Goal: Transaction & Acquisition: Purchase product/service

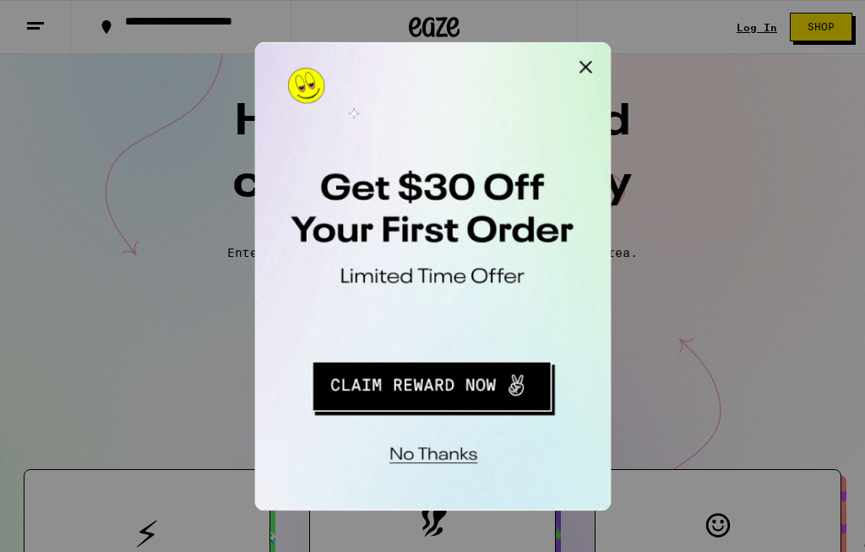
click at [474, 47] on button "Close Modal" at bounding box center [468, 58] width 34 height 34
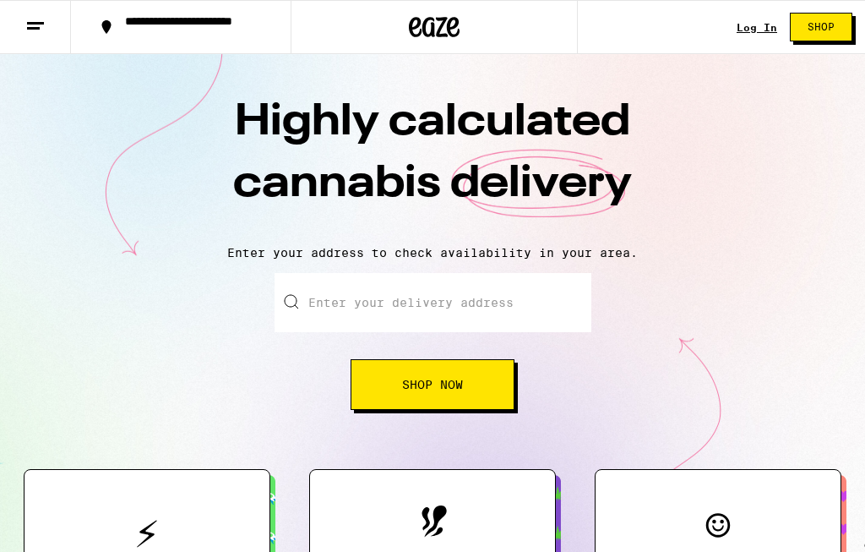
click at [739, 22] on link "Log In" at bounding box center [757, 27] width 41 height 11
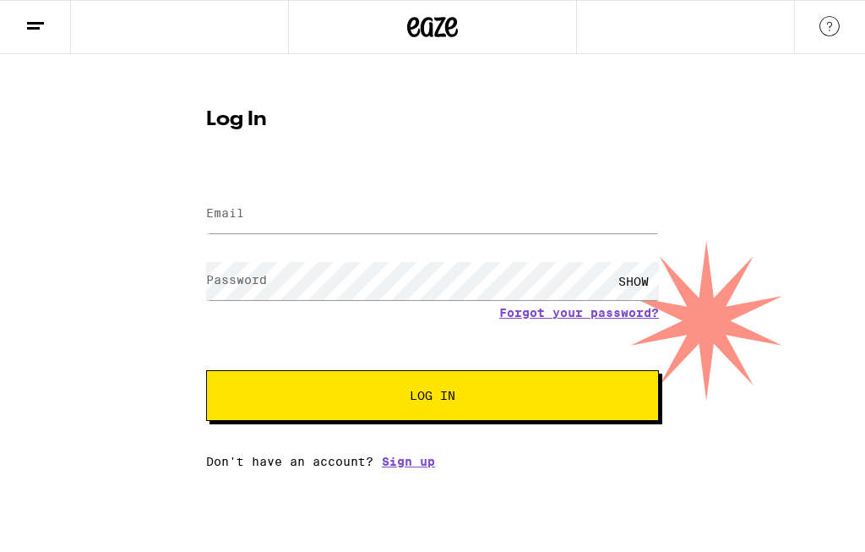
click at [315, 200] on input "Email" at bounding box center [432, 214] width 453 height 38
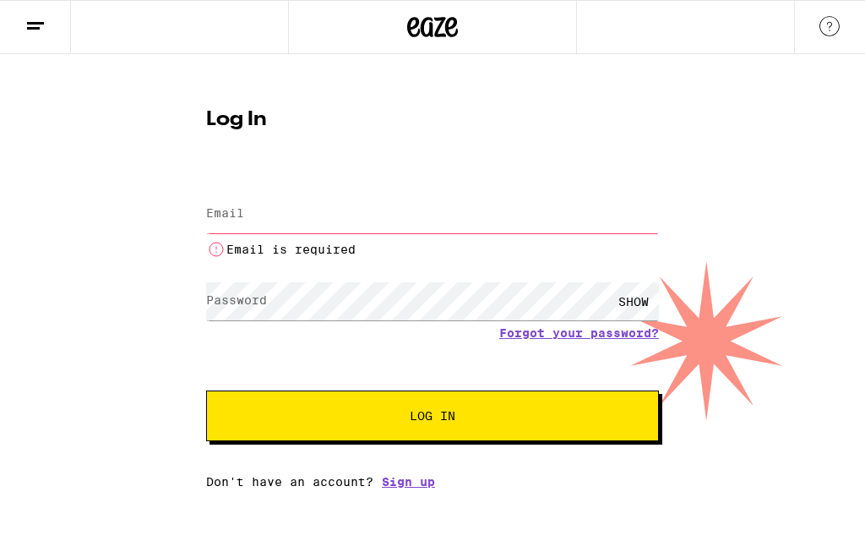
click at [377, 233] on input "Email" at bounding box center [432, 214] width 453 height 38
type input "[EMAIL_ADDRESS][DOMAIN_NAME]"
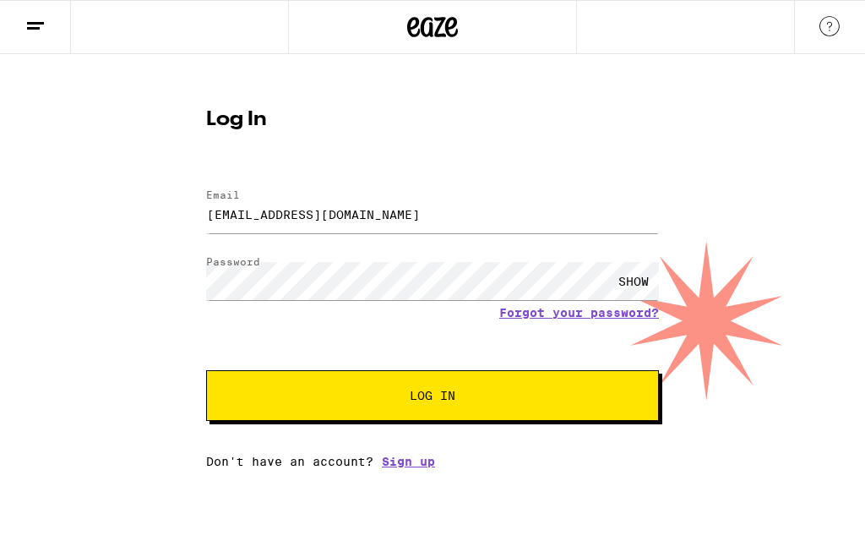
click at [520, 412] on button "Log In" at bounding box center [432, 395] width 453 height 51
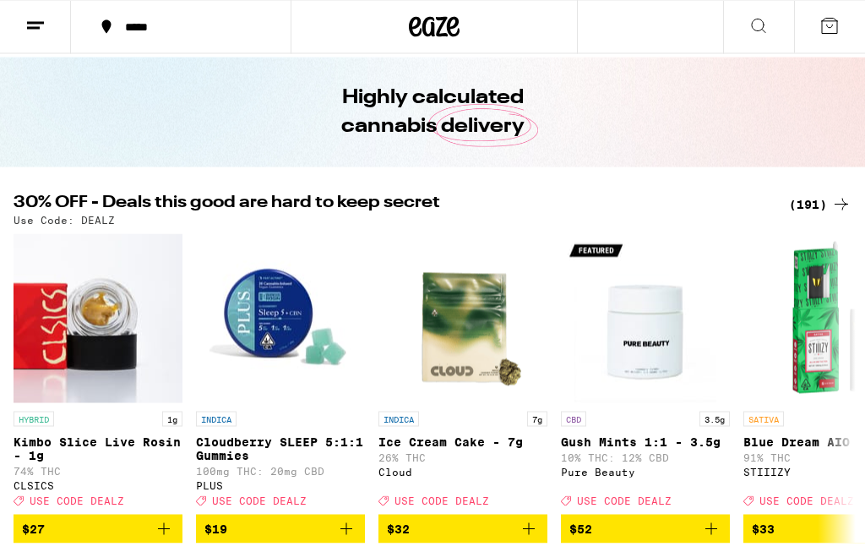
scroll to position [46, 0]
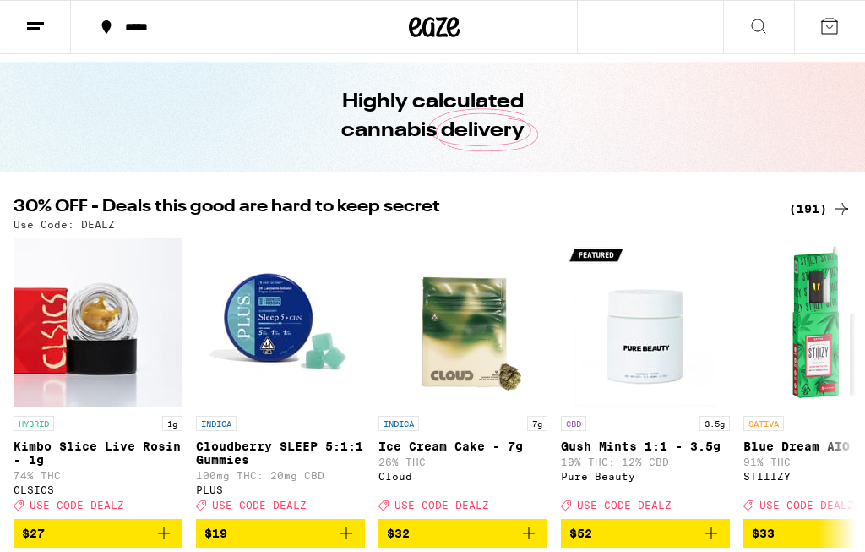
click at [836, 201] on icon at bounding box center [841, 209] width 20 height 20
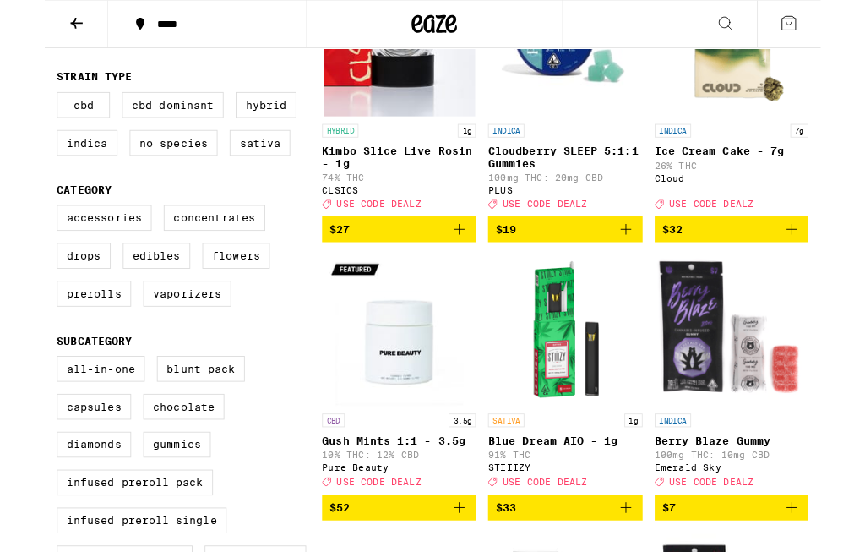
scroll to position [282, 0]
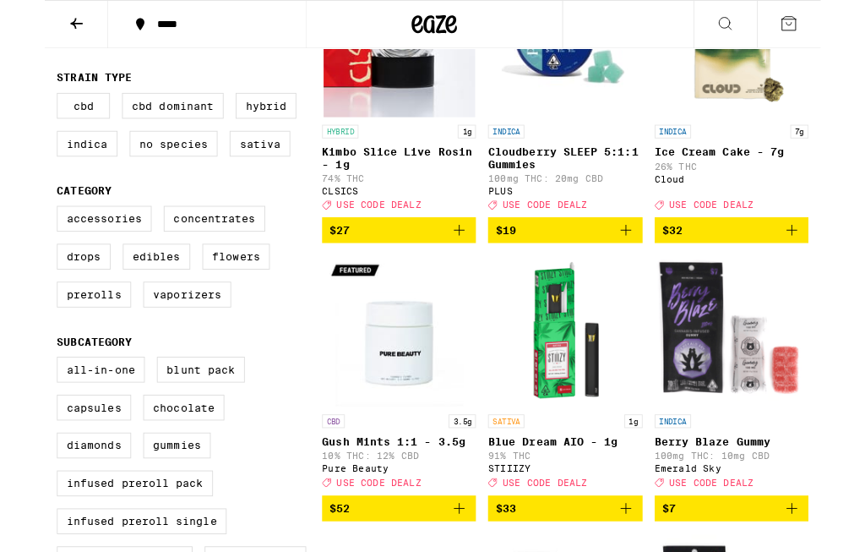
click at [55, 343] on label "Prerolls" at bounding box center [55, 328] width 83 height 29
click at [18, 233] on input "Prerolls" at bounding box center [17, 232] width 1 height 1
checkbox input "true"
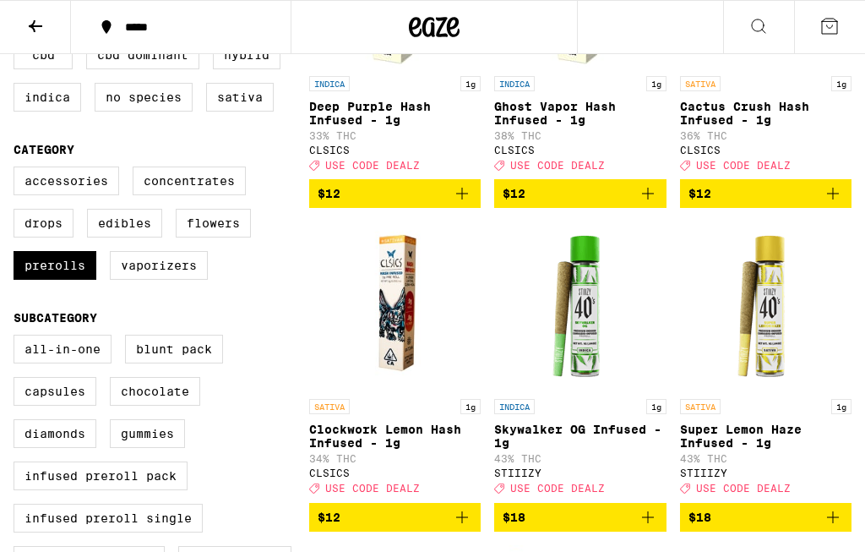
click at [225, 237] on label "Flowers" at bounding box center [213, 223] width 75 height 29
click at [18, 170] on input "Flowers" at bounding box center [17, 169] width 1 height 1
checkbox input "true"
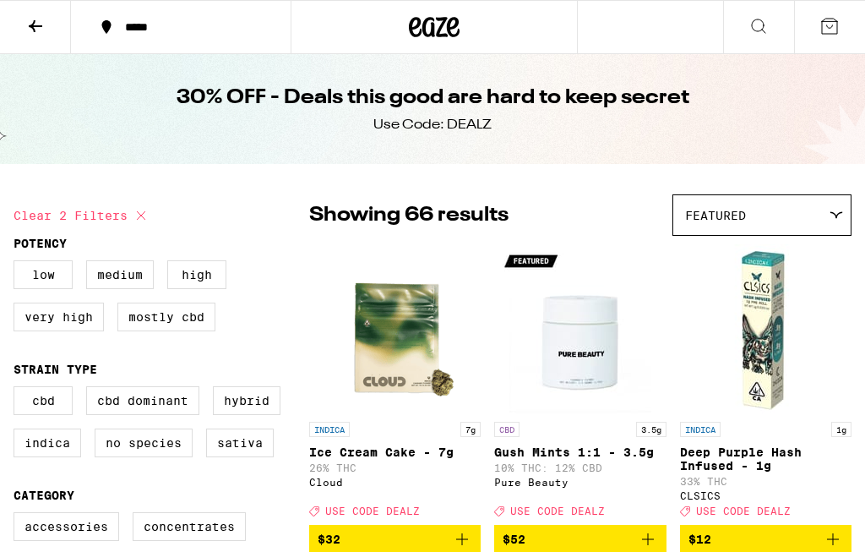
click at [714, 204] on div "Featured" at bounding box center [761, 215] width 177 height 40
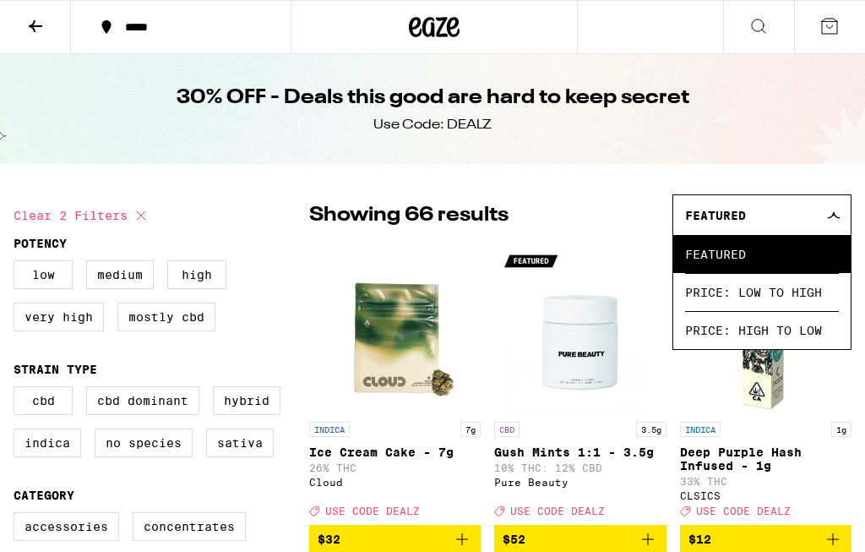
click at [718, 340] on span "Price: High to Low" at bounding box center [762, 330] width 154 height 38
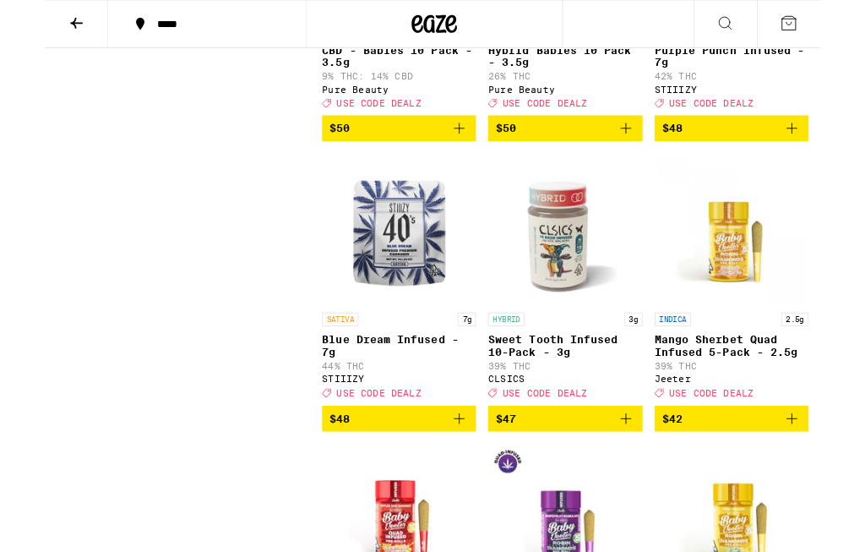
scroll to position [1693, 0]
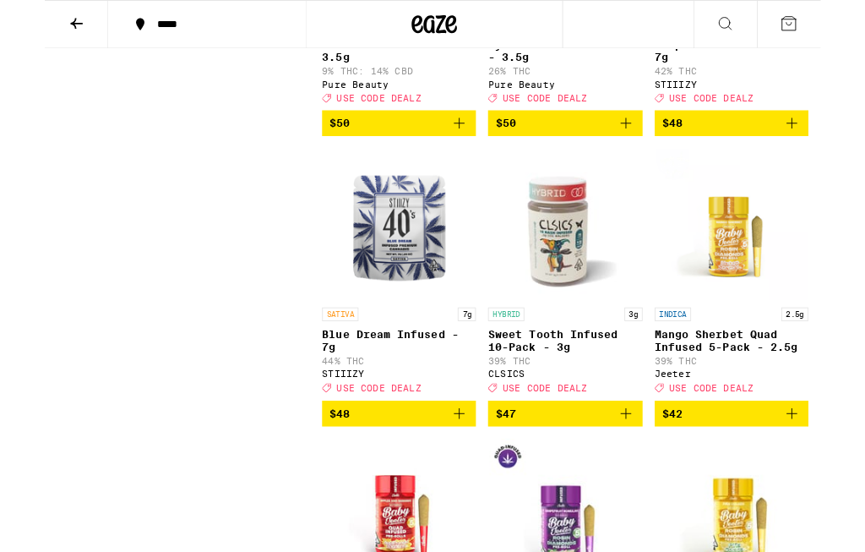
click at [387, 471] on span "$48" at bounding box center [395, 461] width 155 height 20
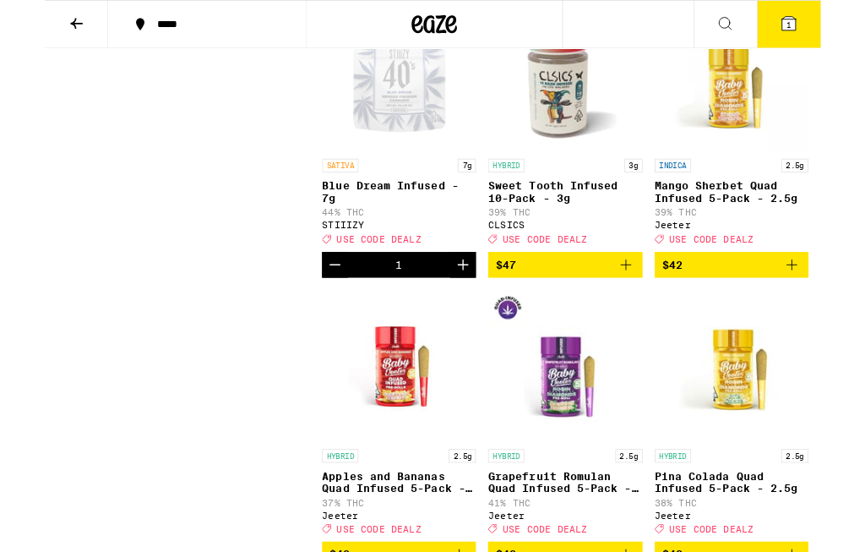
scroll to position [1862, 0]
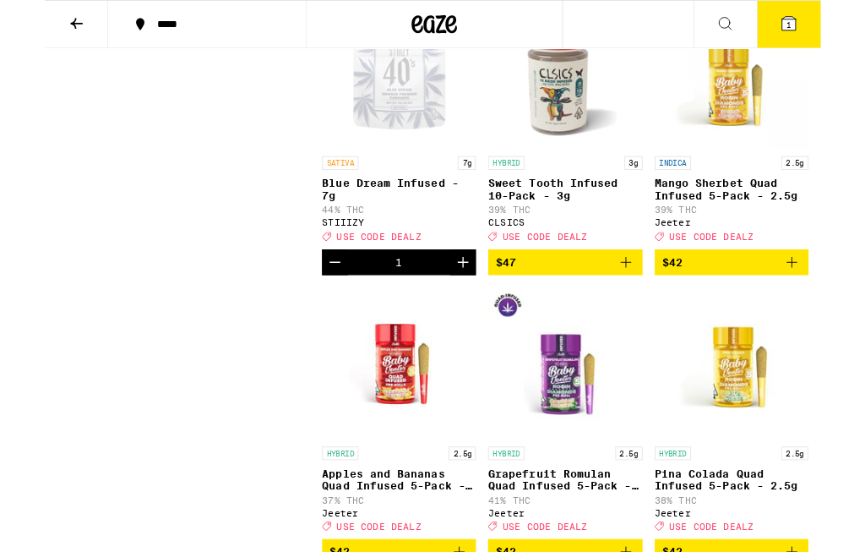
click at [319, 302] on icon "Decrement" at bounding box center [323, 292] width 20 height 20
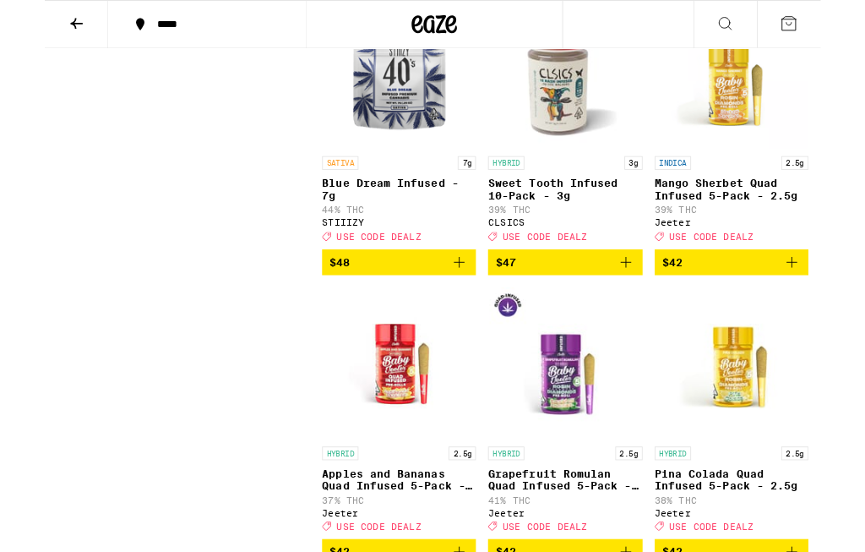
click at [466, 302] on icon "Add to bag" at bounding box center [462, 292] width 20 height 20
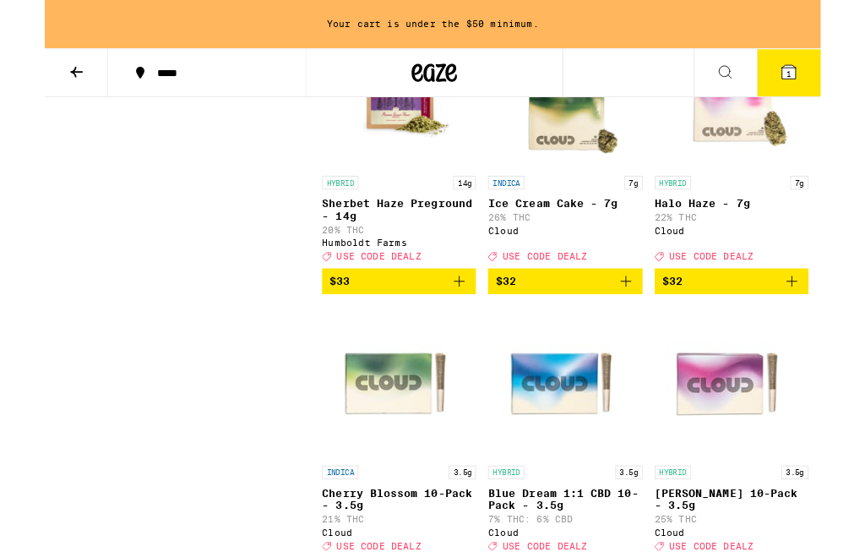
scroll to position [4164, 0]
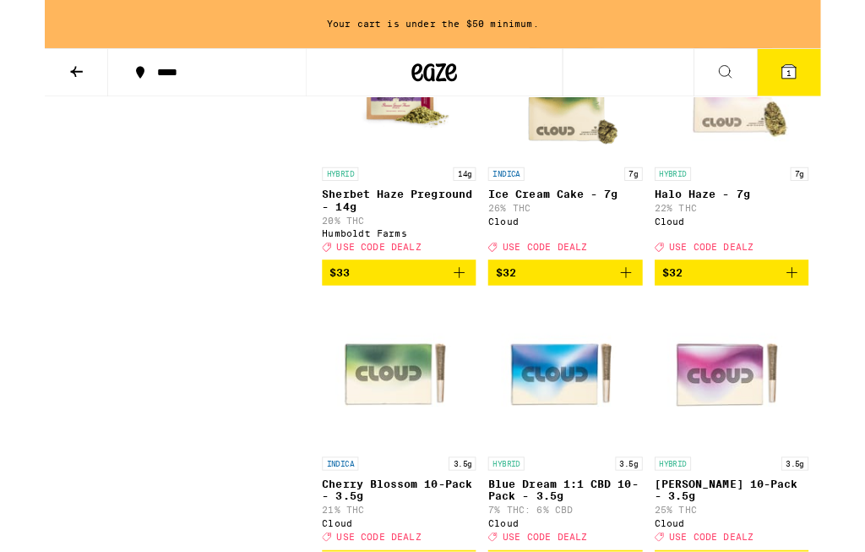
click at [463, 314] on icon "Add to bag" at bounding box center [462, 304] width 20 height 20
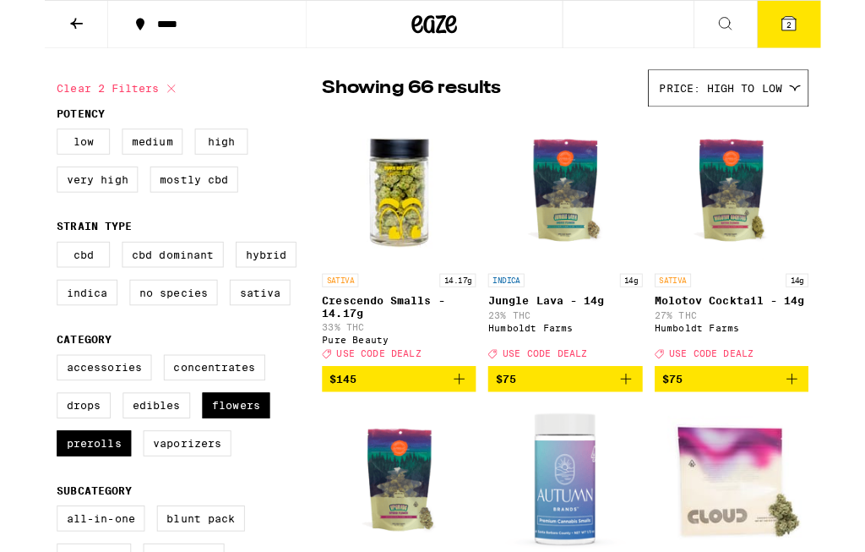
scroll to position [141, 0]
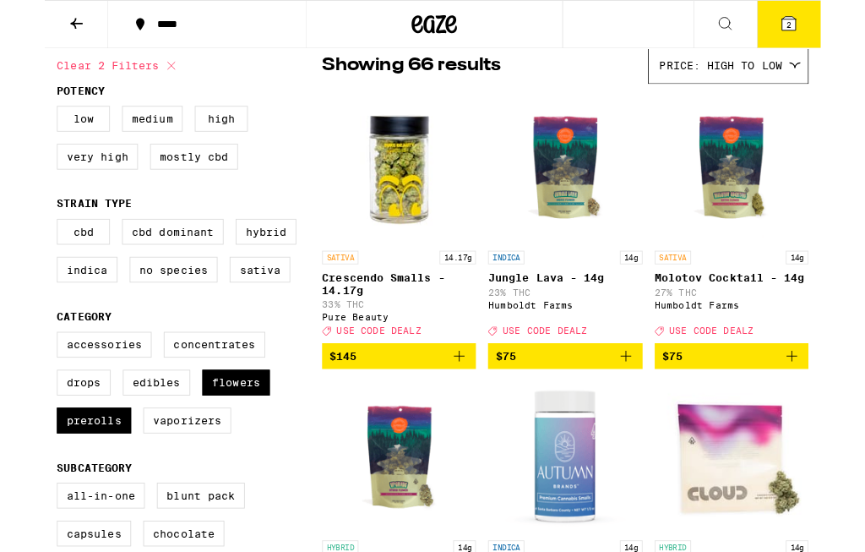
click at [46, 483] on label "Prerolls" at bounding box center [55, 468] width 83 height 29
click at [18, 373] on input "Prerolls" at bounding box center [17, 373] width 1 height 1
checkbox input "false"
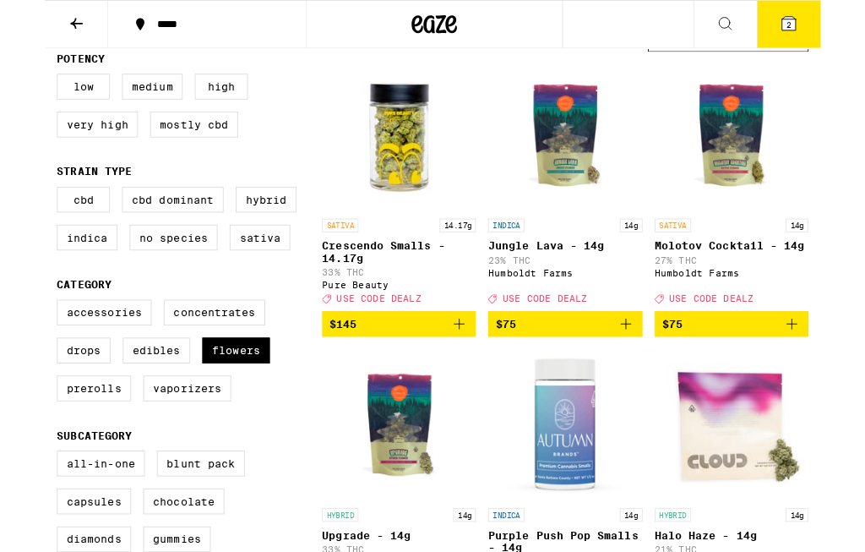
scroll to position [191, 0]
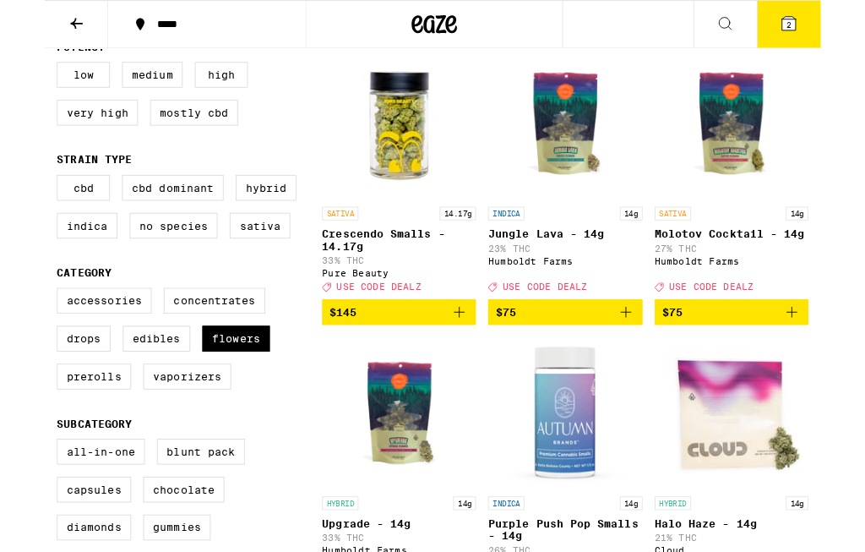
click at [224, 392] on label "Flowers" at bounding box center [213, 377] width 75 height 29
click at [18, 324] on input "Flowers" at bounding box center [17, 324] width 1 height 1
checkbox input "false"
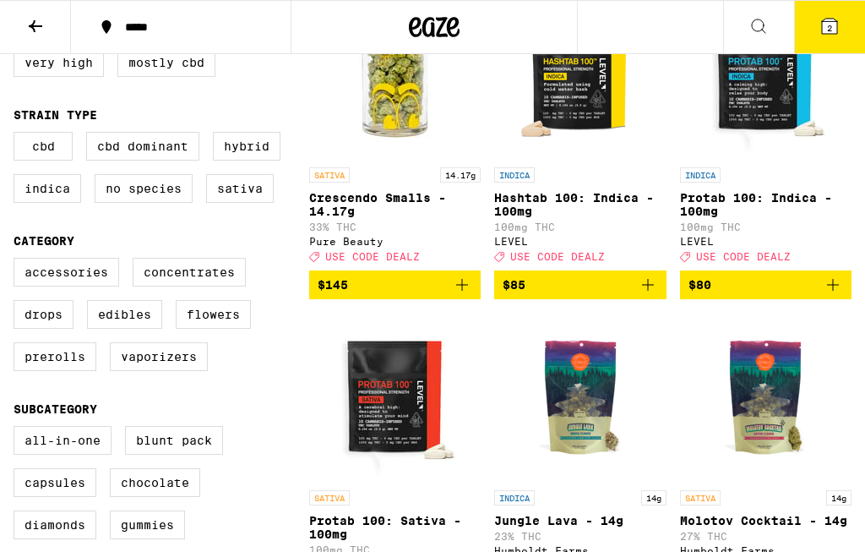
click at [51, 371] on label "Prerolls" at bounding box center [55, 356] width 83 height 29
click at [18, 261] on input "Prerolls" at bounding box center [17, 260] width 1 height 1
checkbox input "true"
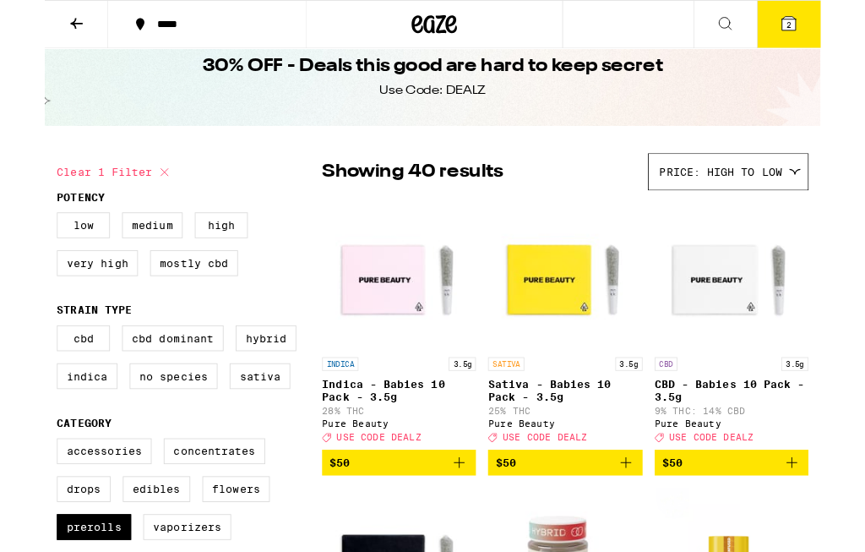
scroll to position [33, 0]
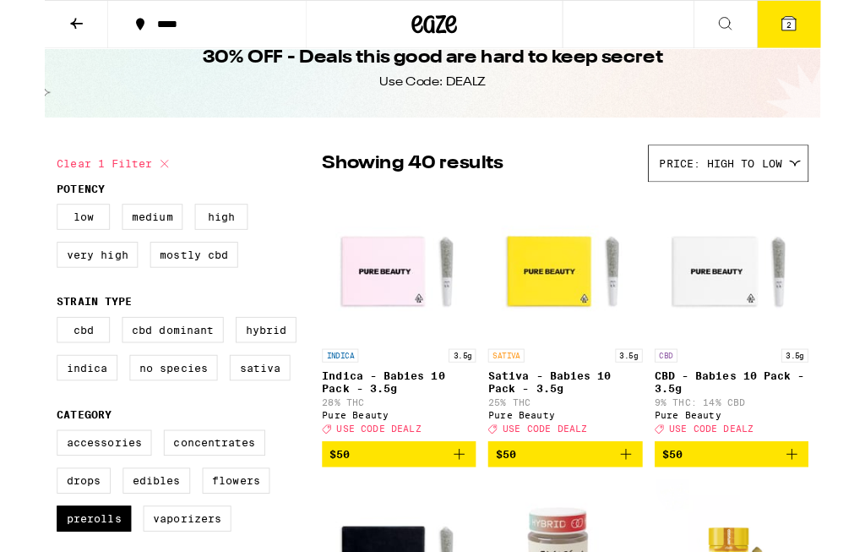
click at [39, 410] on label "Indica" at bounding box center [48, 409] width 68 height 29
click at [18, 356] on input "Indica" at bounding box center [17, 356] width 1 height 1
checkbox input "true"
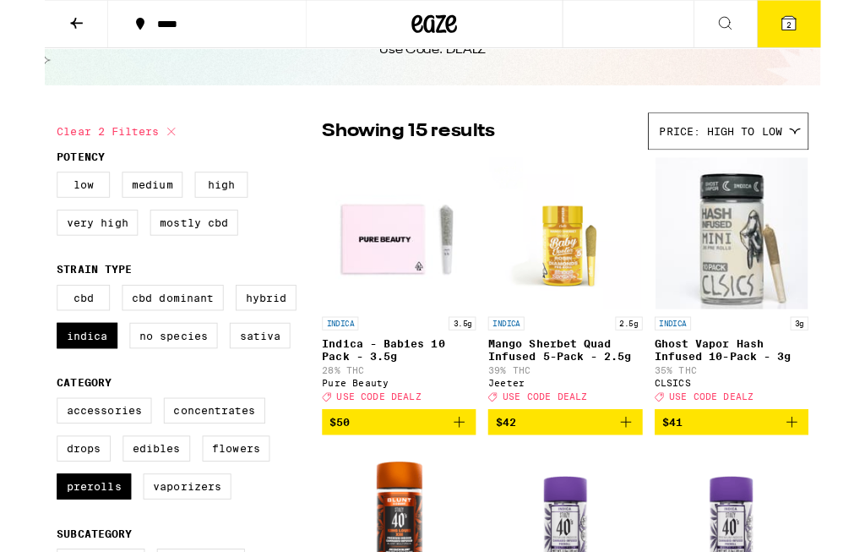
scroll to position [69, 0]
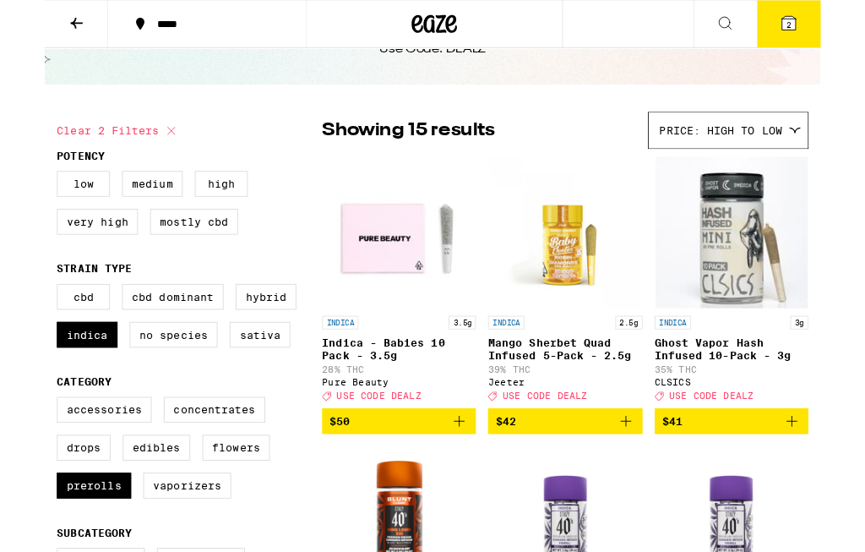
click at [841, 479] on icon "Add to bag" at bounding box center [833, 470] width 20 height 20
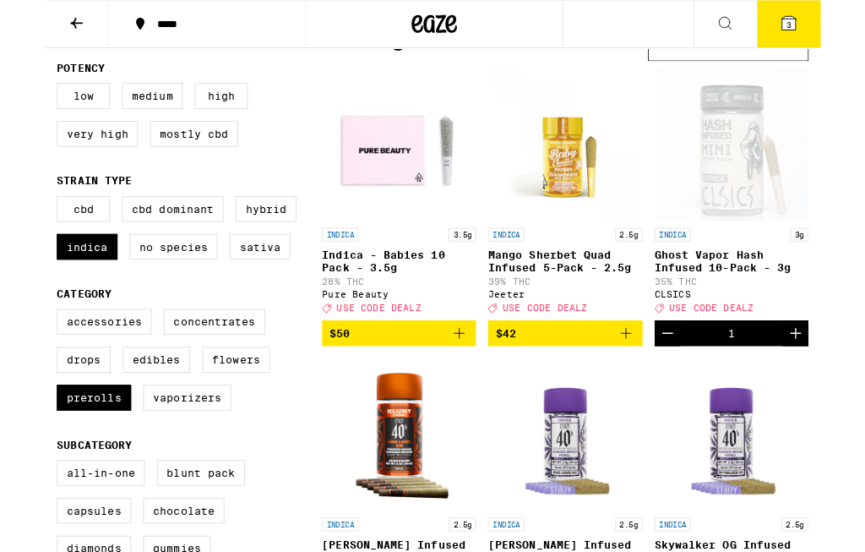
scroll to position [168, 0]
click at [63, 457] on label "Prerolls" at bounding box center [55, 442] width 83 height 29
click at [18, 347] on input "Prerolls" at bounding box center [17, 346] width 1 height 1
checkbox input "false"
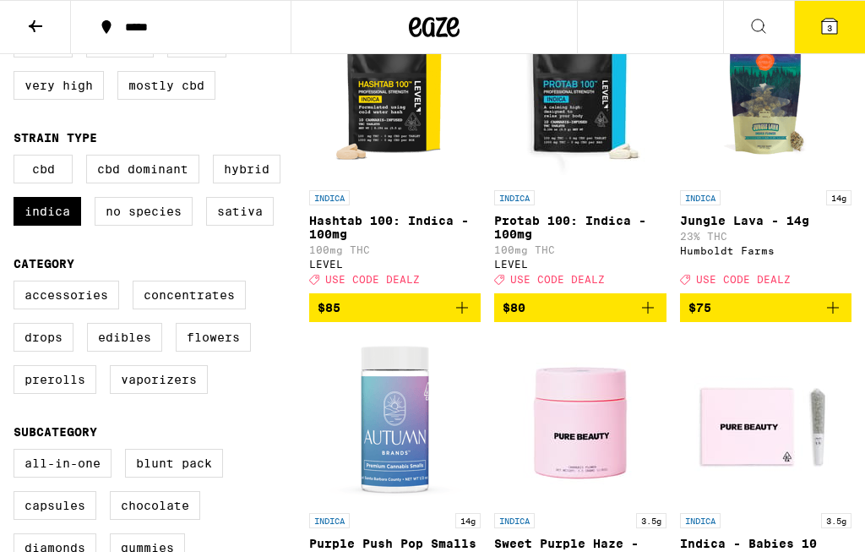
click at [185, 309] on label "Concentrates" at bounding box center [189, 294] width 113 height 29
click at [18, 284] on input "Concentrates" at bounding box center [17, 283] width 1 height 1
checkbox input "true"
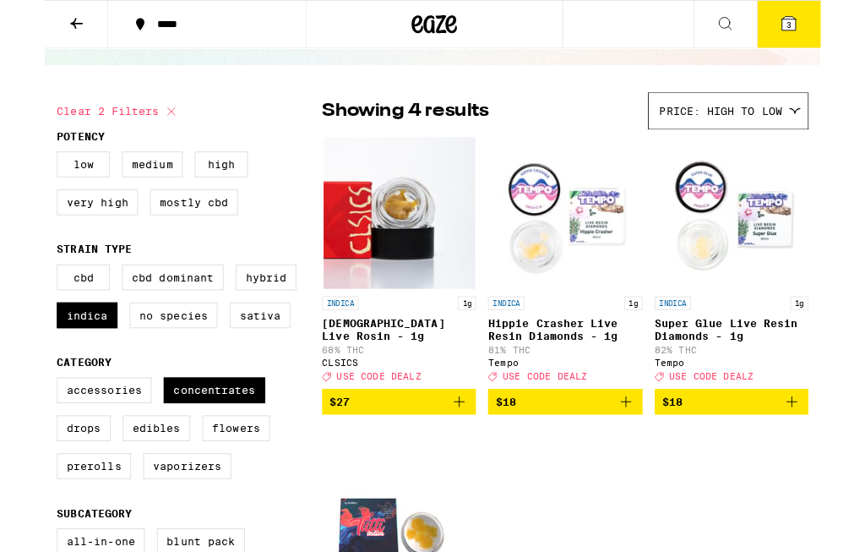
scroll to position [97, 0]
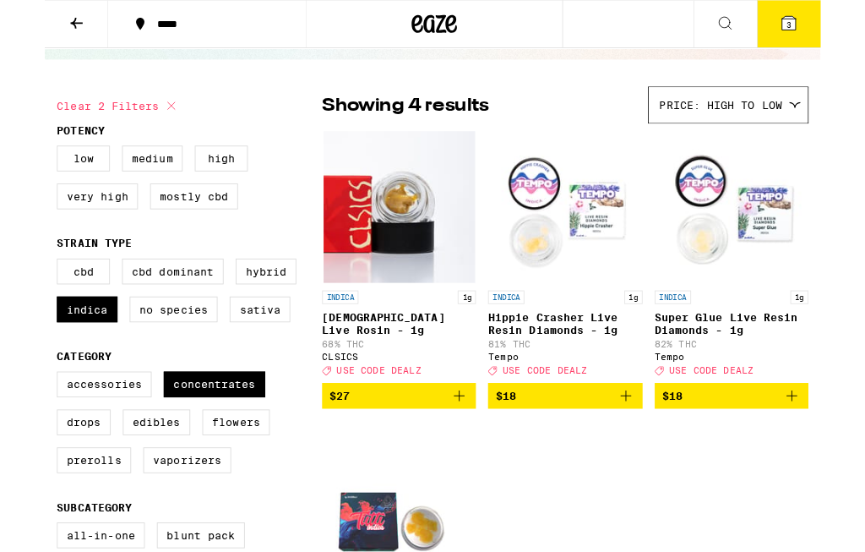
click at [556, 258] on img "Open page for Hippie Crasher Live Resin Diamonds - 1g from Tempo" at bounding box center [580, 231] width 169 height 169
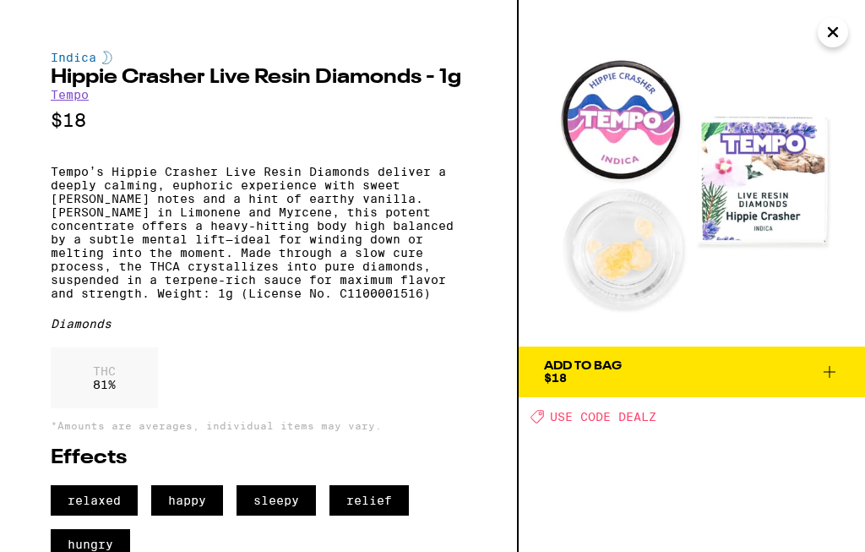
click at [785, 352] on button "Add To Bag $18" at bounding box center [692, 371] width 346 height 51
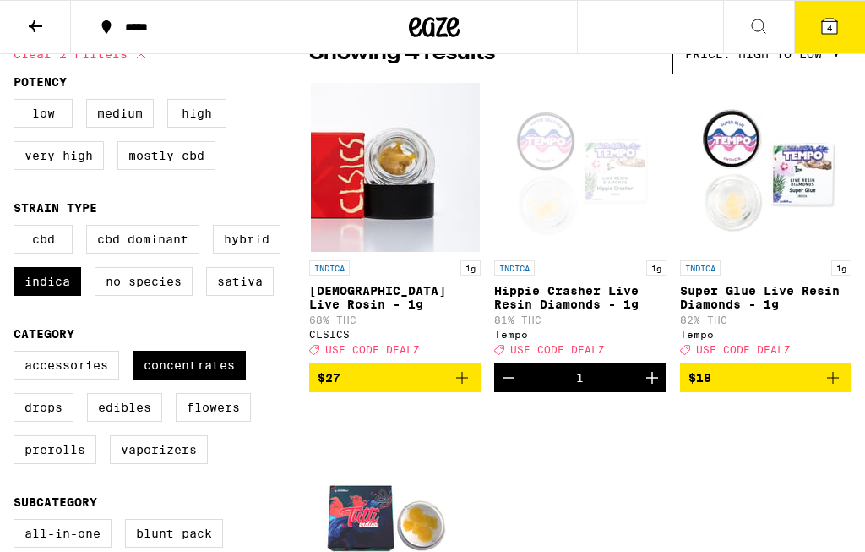
click at [40, 287] on label "Indica" at bounding box center [48, 281] width 68 height 29
click at [18, 228] on input "Indica" at bounding box center [17, 227] width 1 height 1
checkbox input "false"
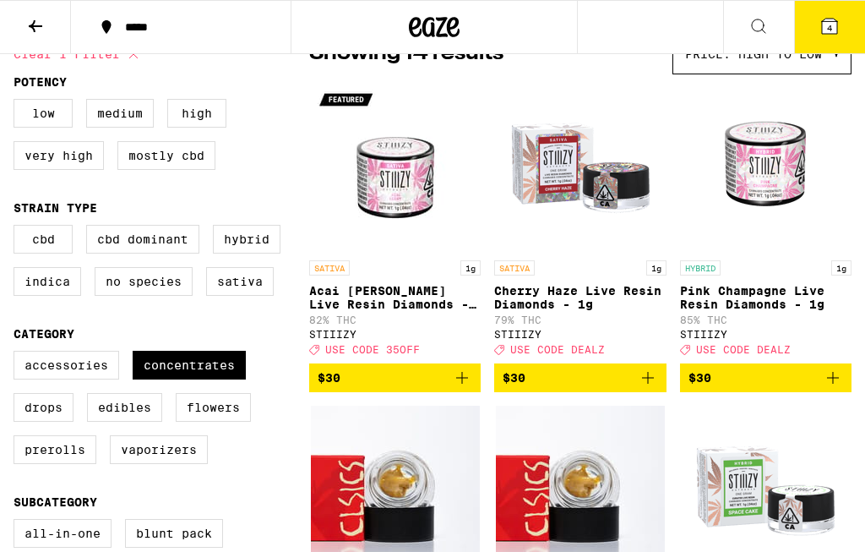
click at [248, 253] on label "Hybrid" at bounding box center [247, 239] width 68 height 29
click at [18, 228] on input "Hybrid" at bounding box center [17, 227] width 1 height 1
checkbox input "true"
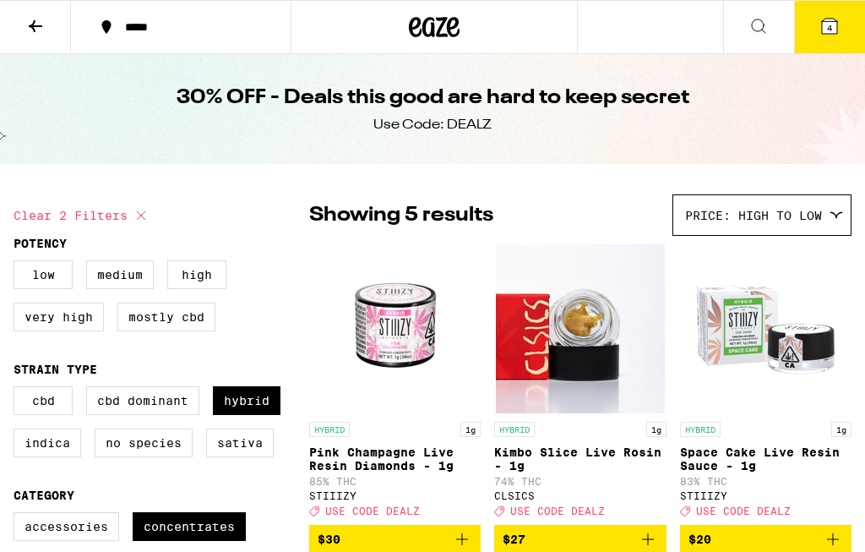
click at [824, 21] on icon at bounding box center [829, 26] width 15 height 15
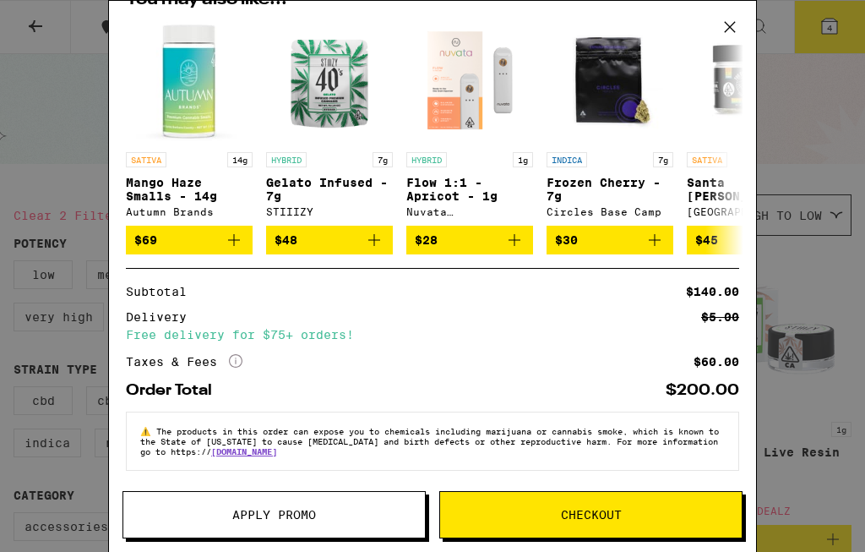
scroll to position [342, 0]
click at [309, 515] on span "Apply Promo" at bounding box center [274, 515] width 84 height 12
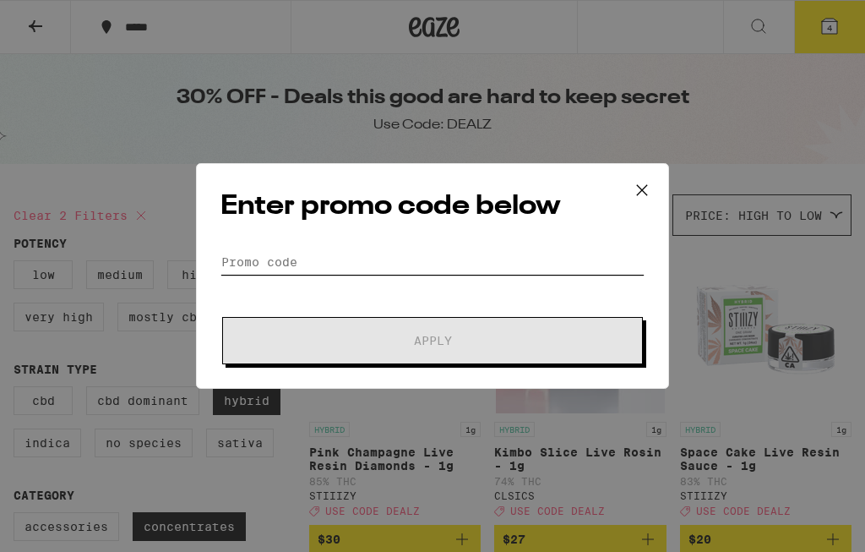
click at [270, 256] on input "Promo Code" at bounding box center [432, 261] width 424 height 25
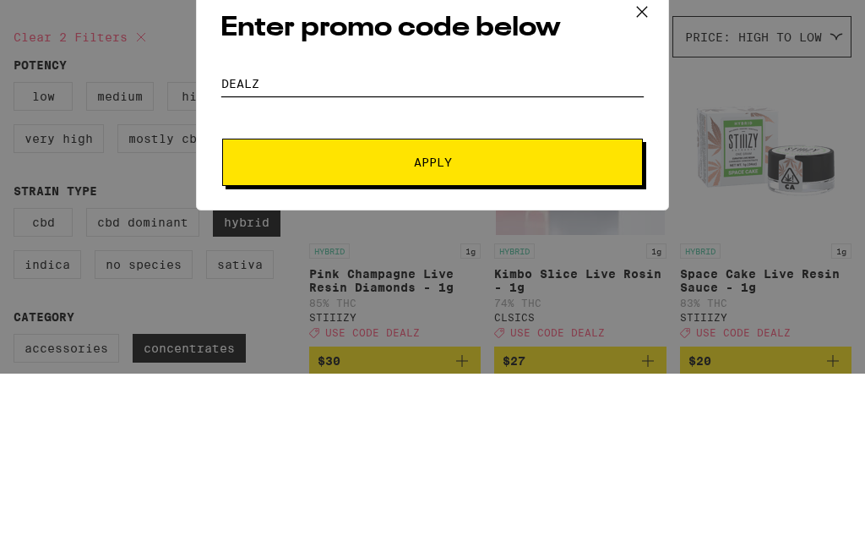
type input "Dealz"
click at [364, 317] on button "Apply" at bounding box center [432, 340] width 421 height 47
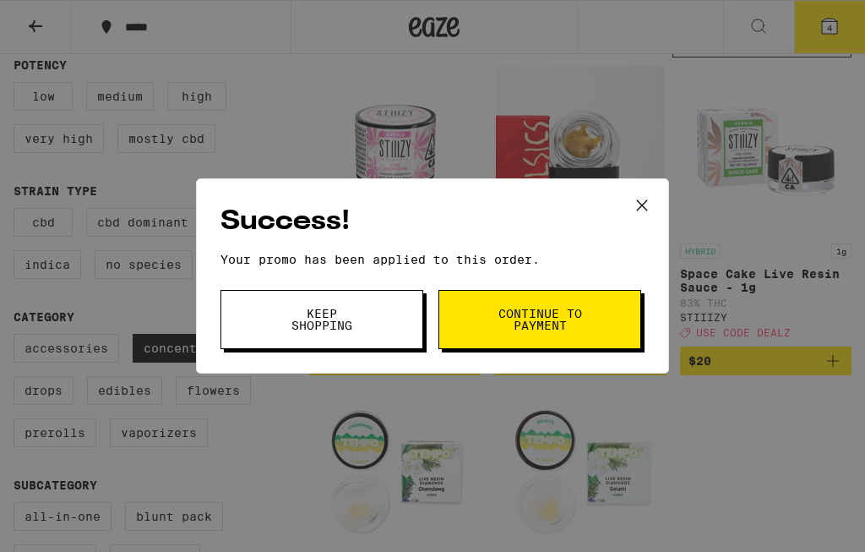
click at [358, 329] on span "Keep Shopping" at bounding box center [322, 319] width 86 height 24
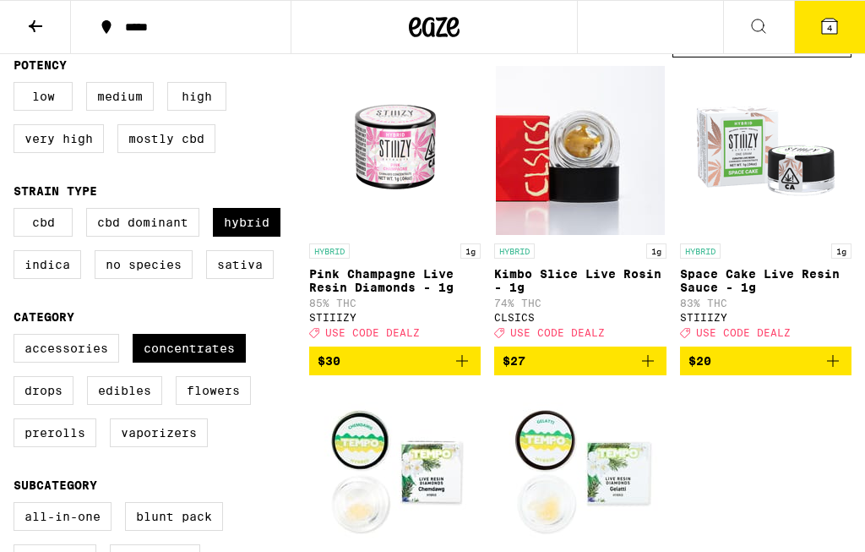
click at [829, 8] on button "4" at bounding box center [829, 27] width 71 height 52
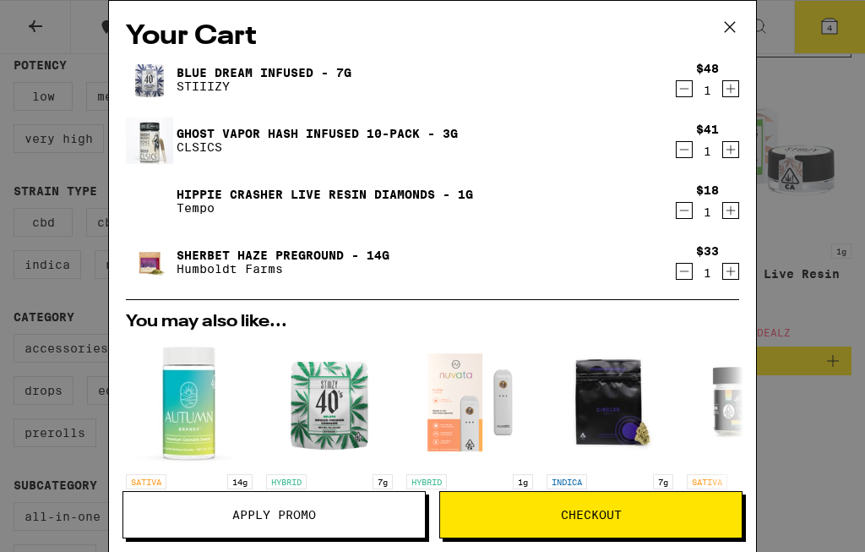
click at [822, 203] on div "Your Cart Blue Dream Infused - 7g STIIIZY $48 1 Ghost Vapor Hash Infused 10-Pac…" at bounding box center [432, 276] width 865 height 552
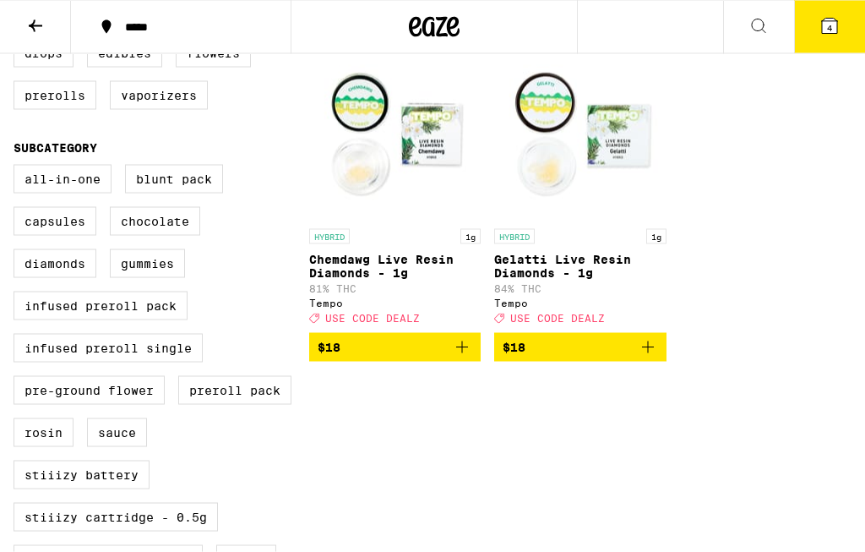
scroll to position [472, 0]
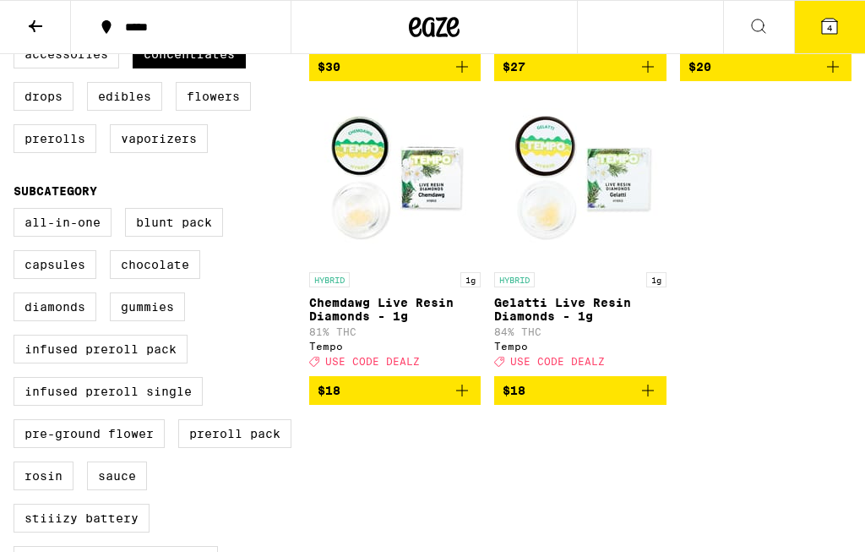
click at [846, 28] on button "4" at bounding box center [829, 27] width 71 height 52
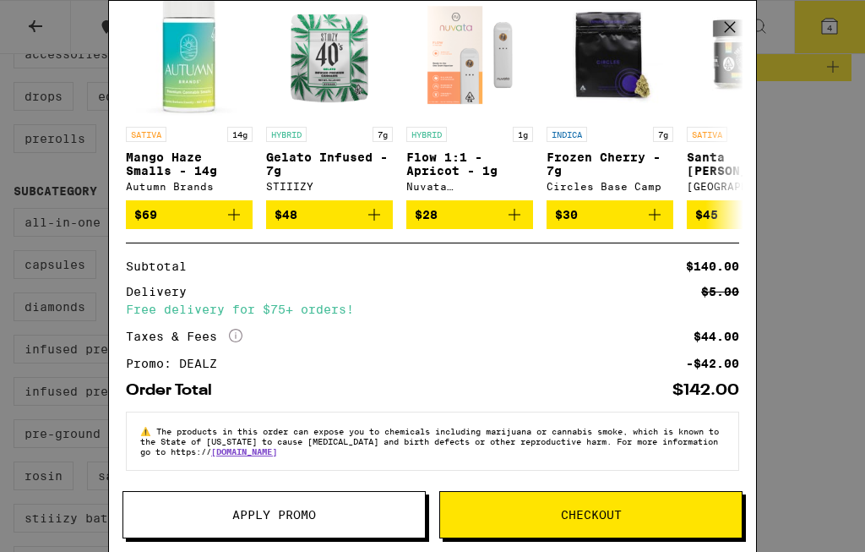
scroll to position [367, 0]
click at [530, 504] on button "Checkout" at bounding box center [590, 514] width 303 height 47
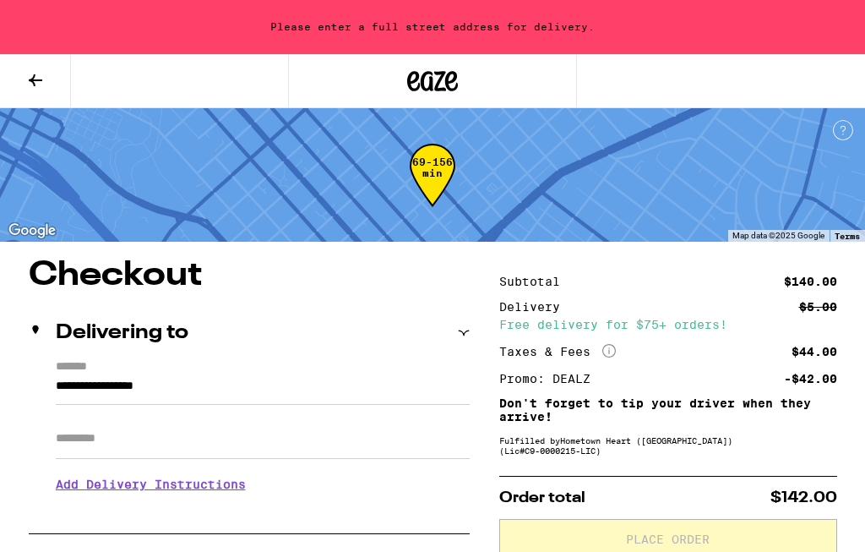
click at [70, 376] on input "**********" at bounding box center [263, 390] width 414 height 29
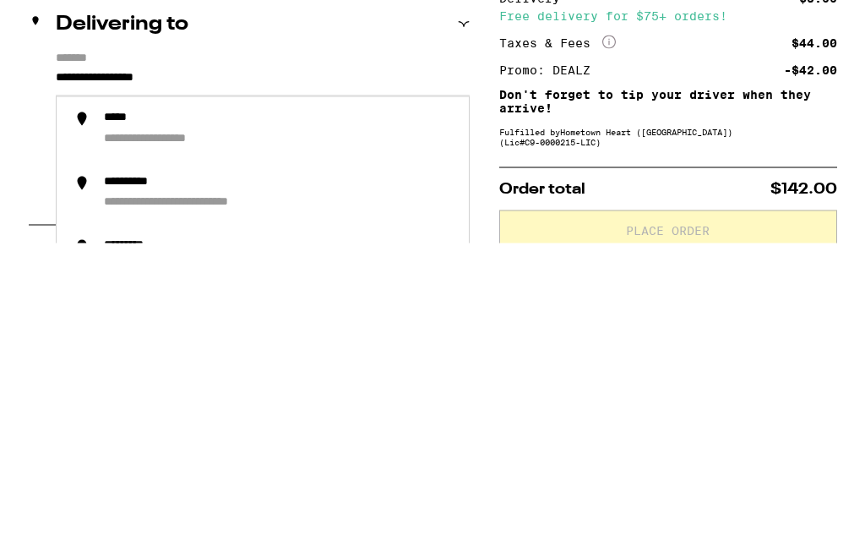
click at [216, 376] on input "**********" at bounding box center [263, 390] width 414 height 29
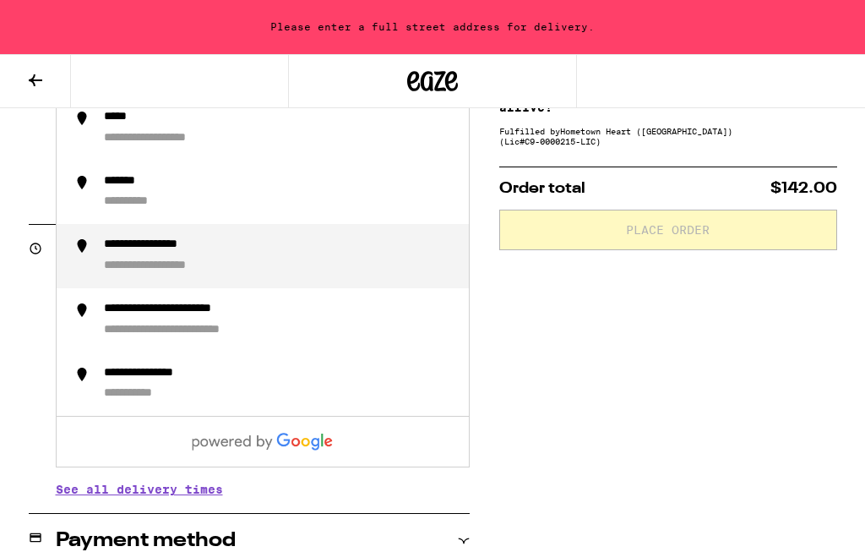
click at [131, 269] on div "**********" at bounding box center [176, 266] width 145 height 16
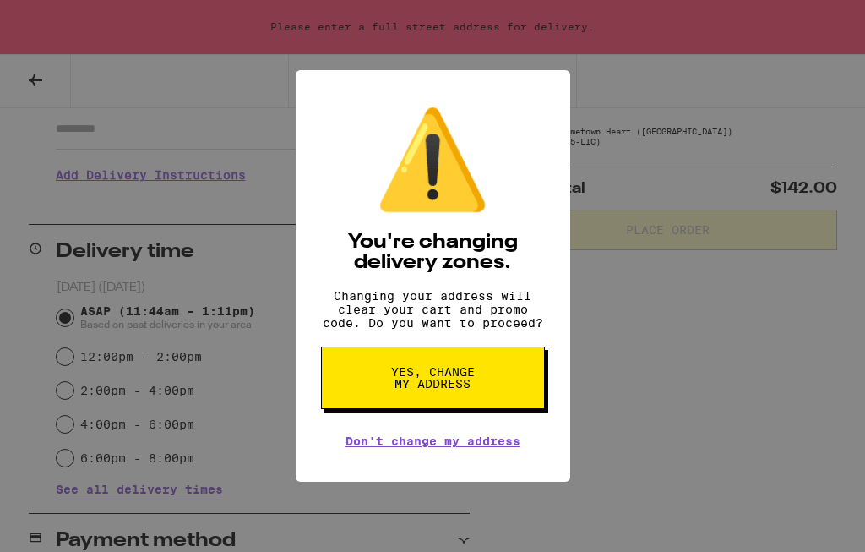
click at [487, 383] on button "Yes, change my address" at bounding box center [433, 377] width 224 height 63
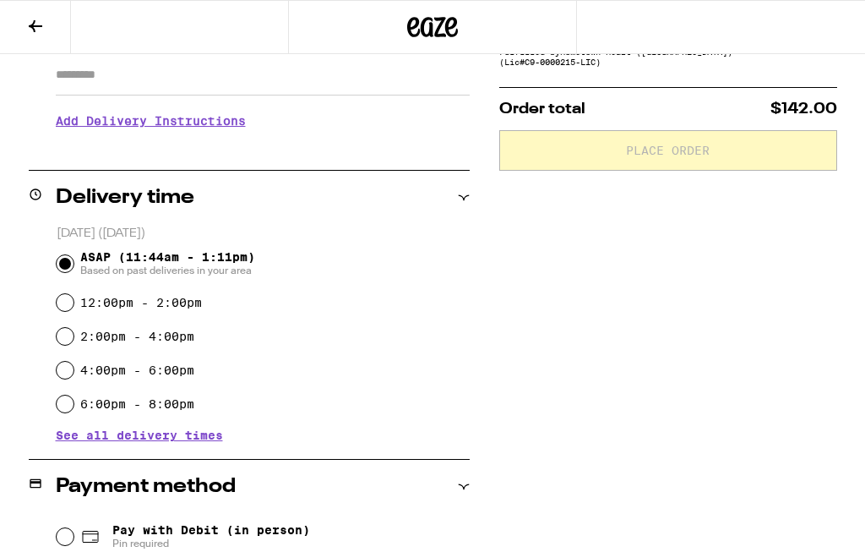
type input "**********"
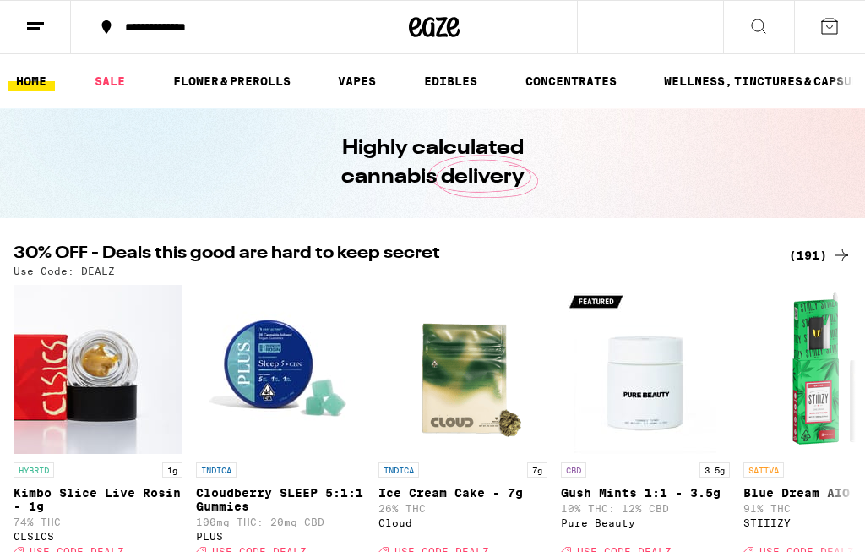
click at [792, 251] on div "(191)" at bounding box center [820, 255] width 63 height 20
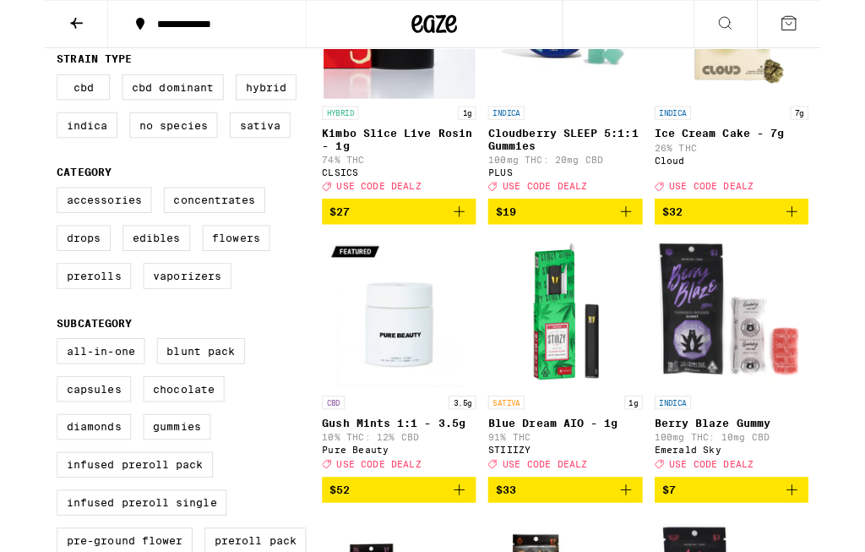
scroll to position [303, 0]
click at [209, 280] on label "Flowers" at bounding box center [213, 265] width 75 height 29
click at [18, 212] on input "Flowers" at bounding box center [17, 211] width 1 height 1
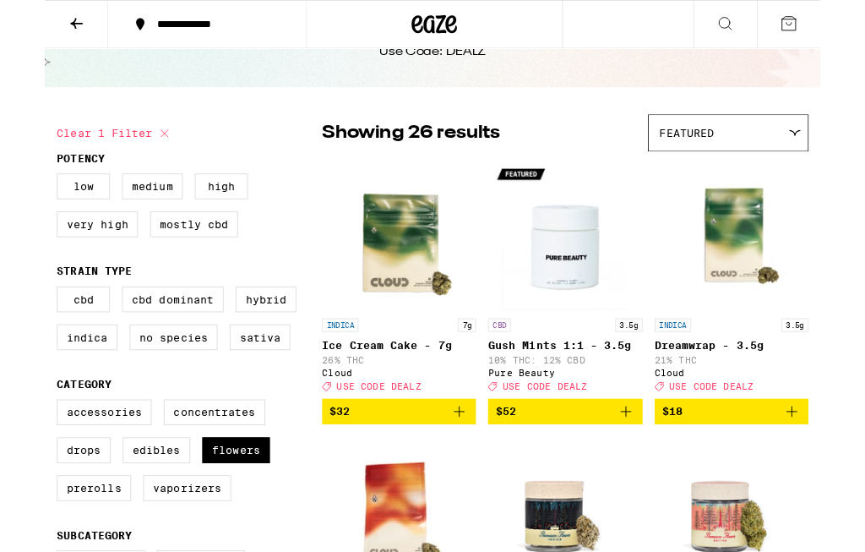
scroll to position [67, 0]
click at [701, 153] on span "Featured" at bounding box center [715, 149] width 61 height 14
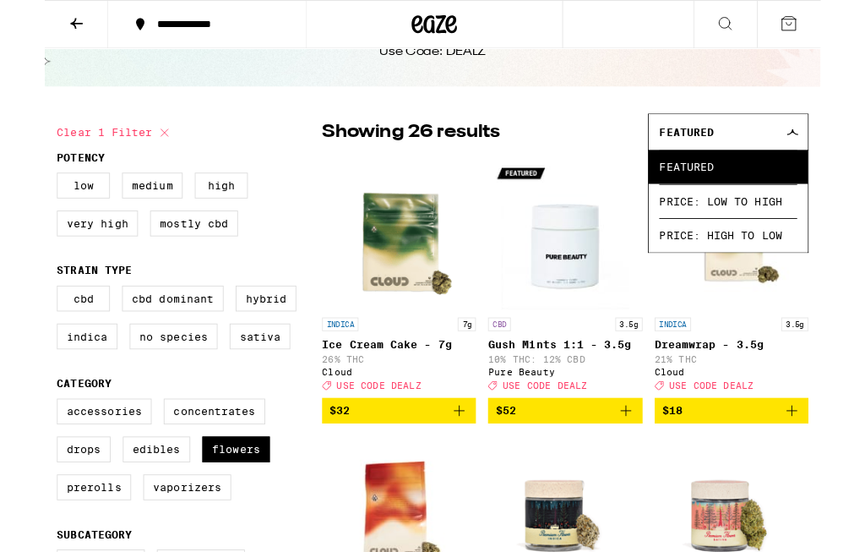
click at [710, 264] on span "Price: High to Low" at bounding box center [762, 262] width 154 height 38
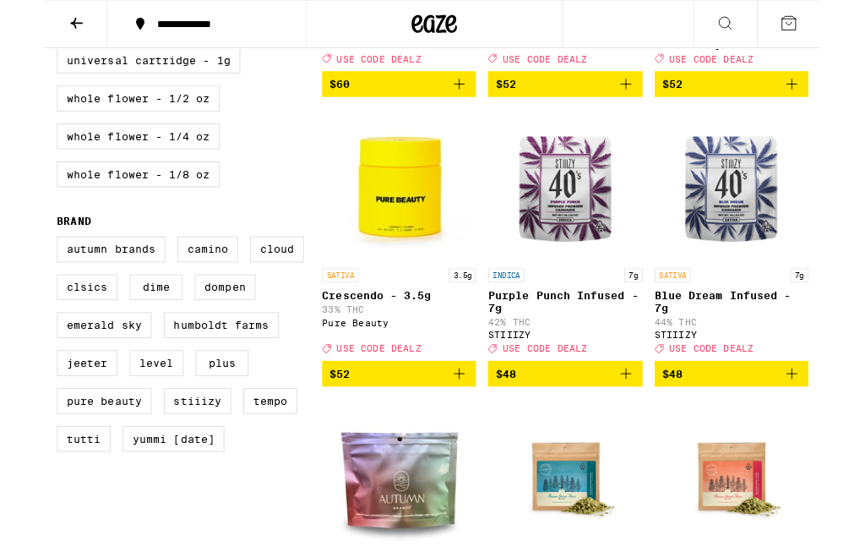
scroll to position [1092, 0]
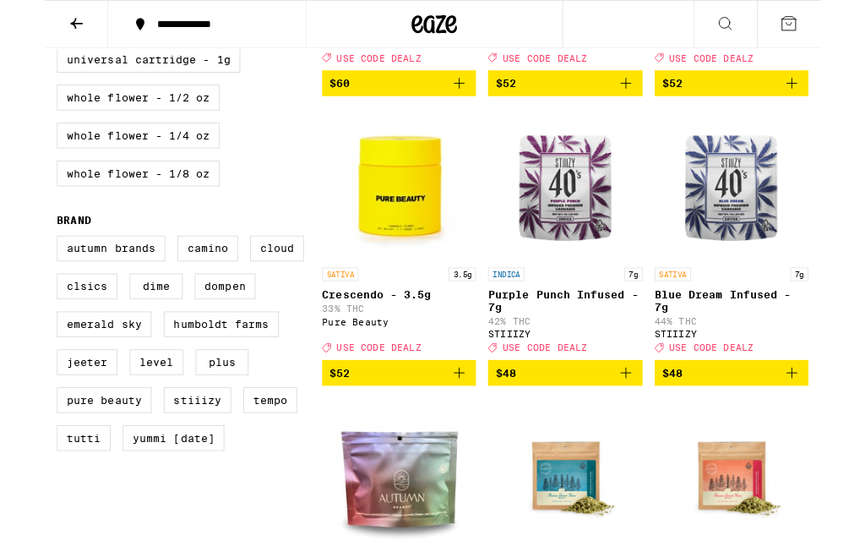
click at [730, 426] on span "$48" at bounding box center [765, 415] width 155 height 20
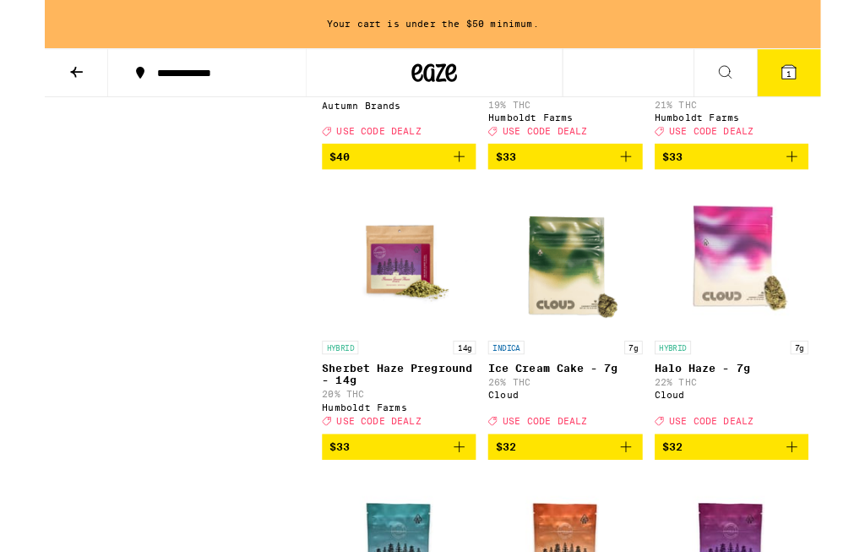
scroll to position [1798, 0]
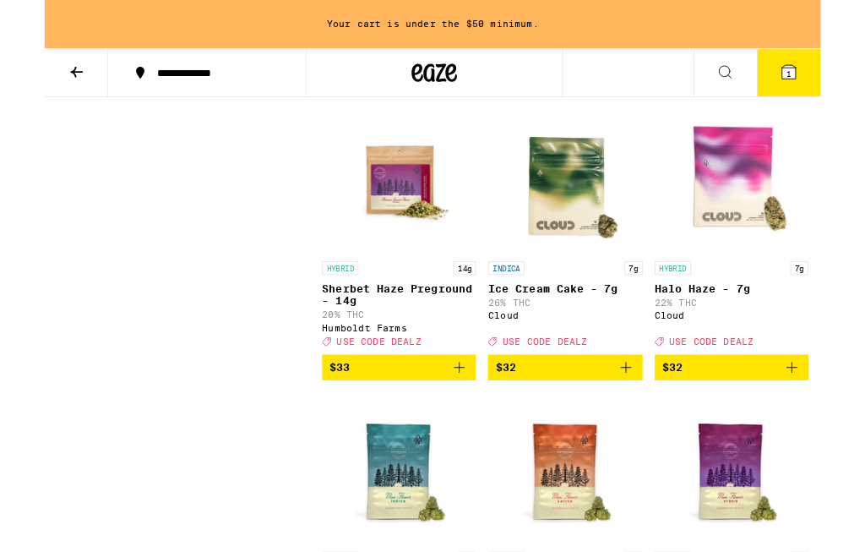
click at [389, 420] on span "$33" at bounding box center [395, 410] width 155 height 20
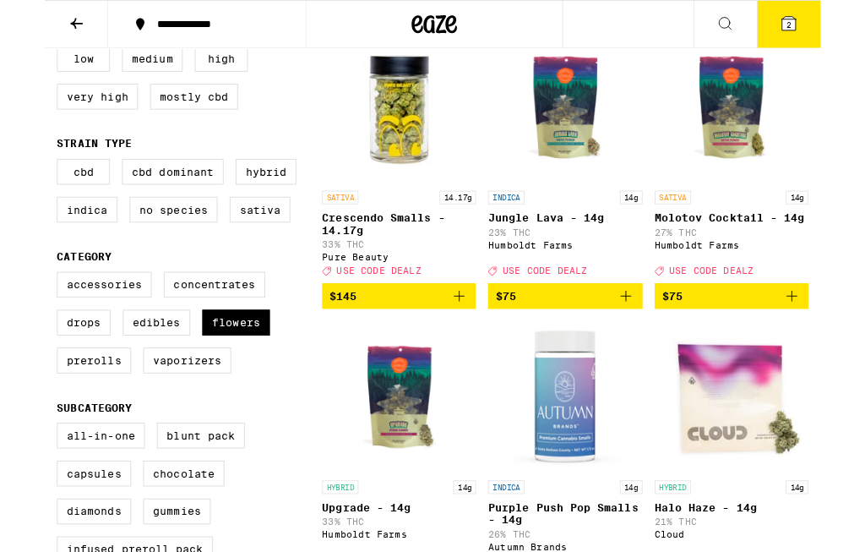
click at [206, 373] on label "Flowers" at bounding box center [213, 359] width 75 height 29
click at [18, 306] on input "Flowers" at bounding box center [17, 305] width 1 height 1
checkbox input "false"
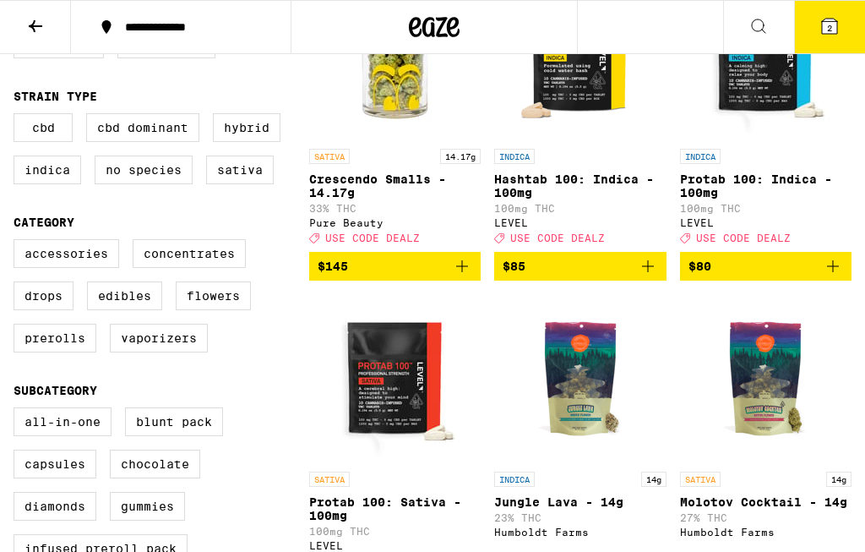
click at [39, 352] on label "Prerolls" at bounding box center [55, 338] width 83 height 29
click at [18, 242] on input "Prerolls" at bounding box center [17, 242] width 1 height 1
checkbox input "true"
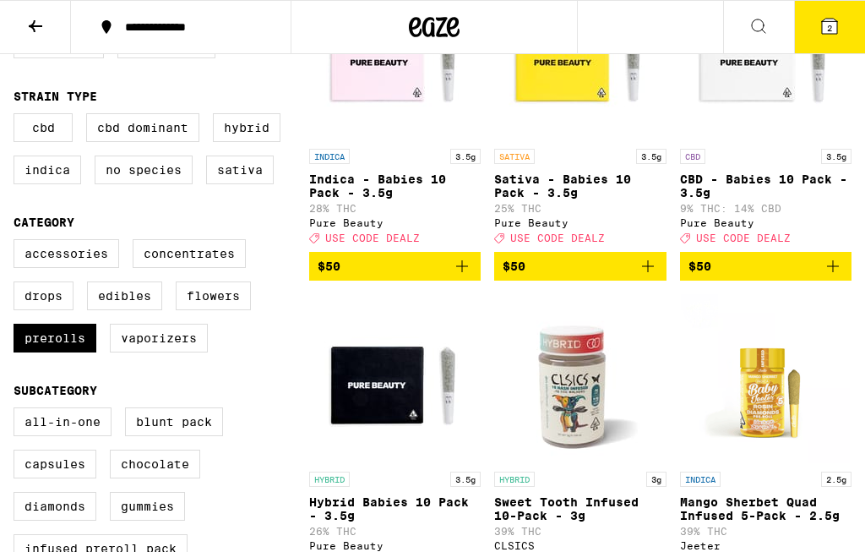
click at [37, 181] on label "Indica" at bounding box center [48, 169] width 68 height 29
click at [18, 117] on input "Indica" at bounding box center [17, 116] width 1 height 1
checkbox input "true"
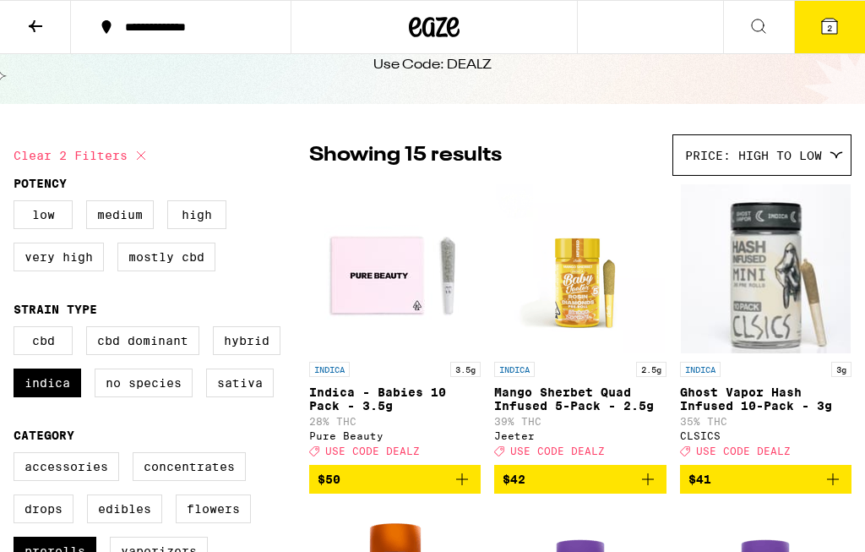
scroll to position [64, 0]
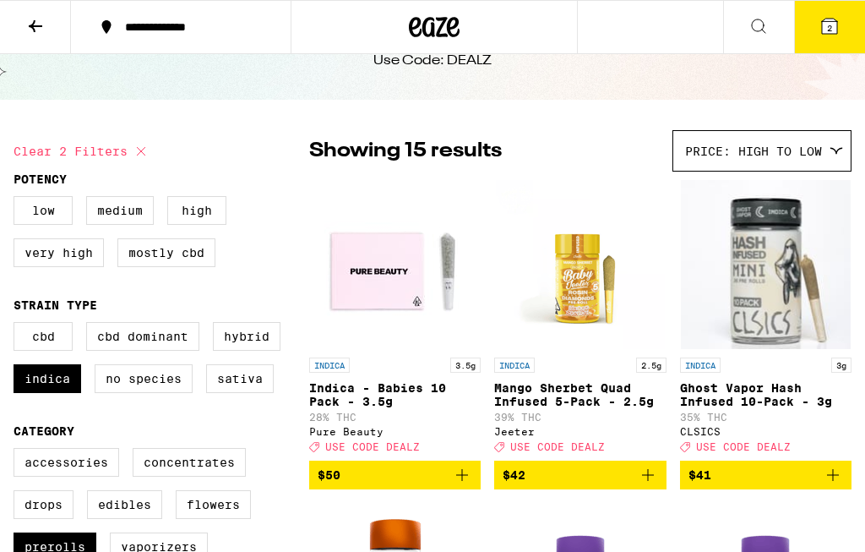
click at [738, 481] on span "$41" at bounding box center [765, 475] width 155 height 20
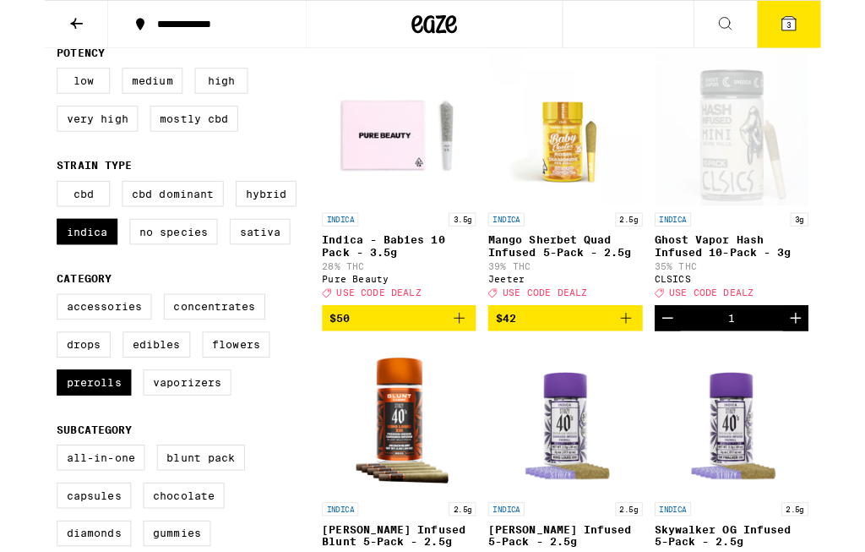
click at [57, 441] on label "Prerolls" at bounding box center [55, 426] width 83 height 29
click at [18, 331] on input "Prerolls" at bounding box center [17, 330] width 1 height 1
checkbox input "false"
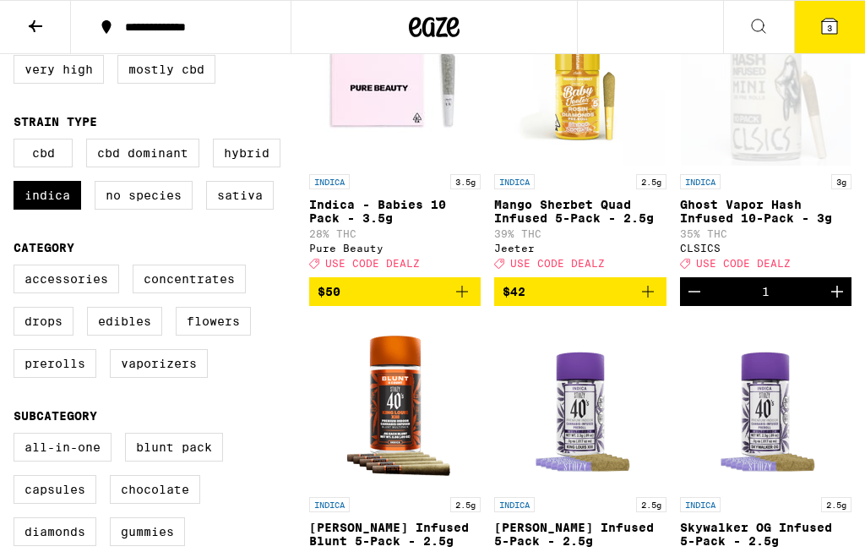
click at [175, 291] on label "Concentrates" at bounding box center [189, 278] width 113 height 29
click at [18, 268] on input "Concentrates" at bounding box center [17, 267] width 1 height 1
checkbox input "true"
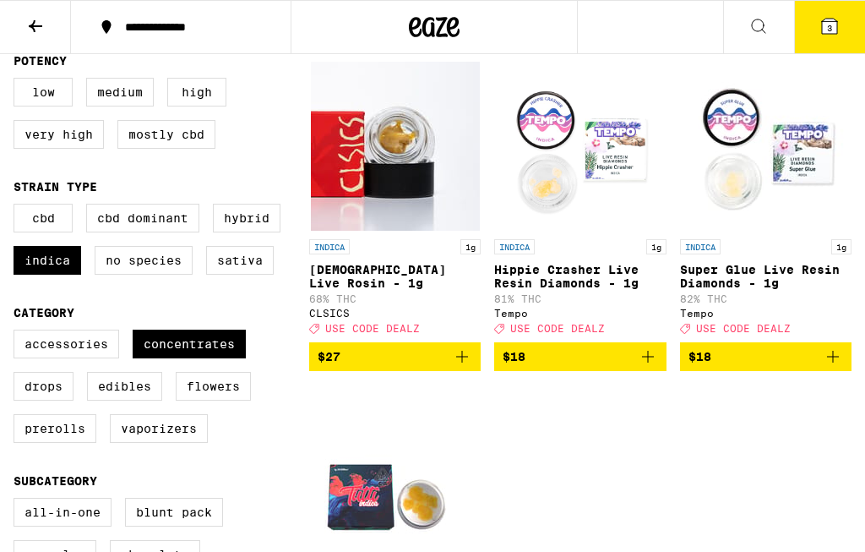
scroll to position [183, 0]
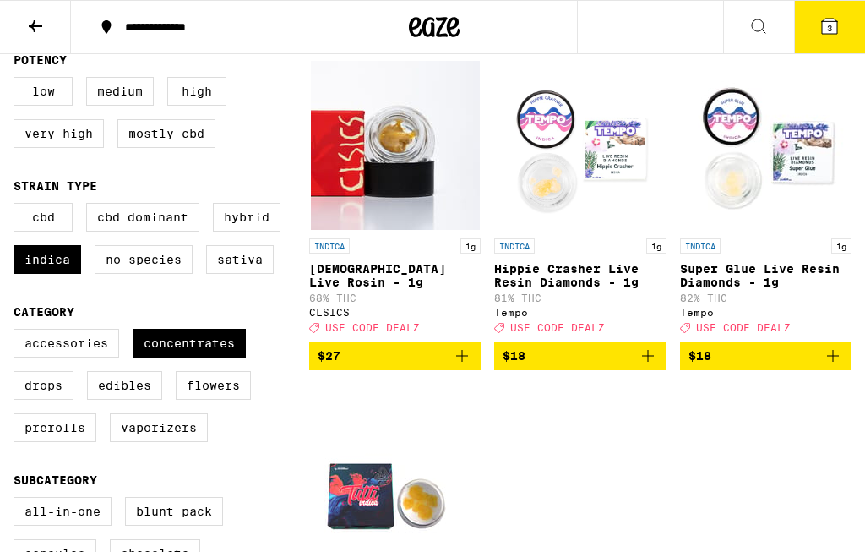
click at [555, 370] on button "$18" at bounding box center [579, 355] width 171 height 29
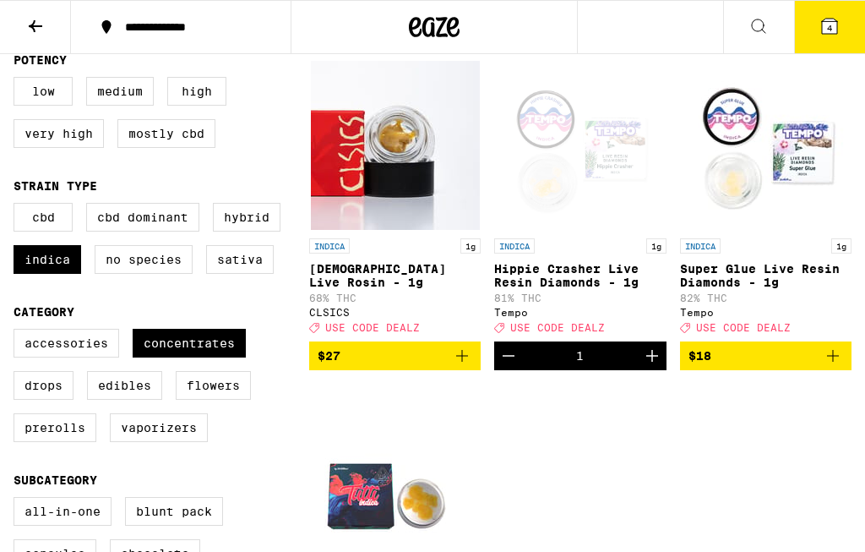
click at [834, 11] on button "4" at bounding box center [829, 27] width 71 height 52
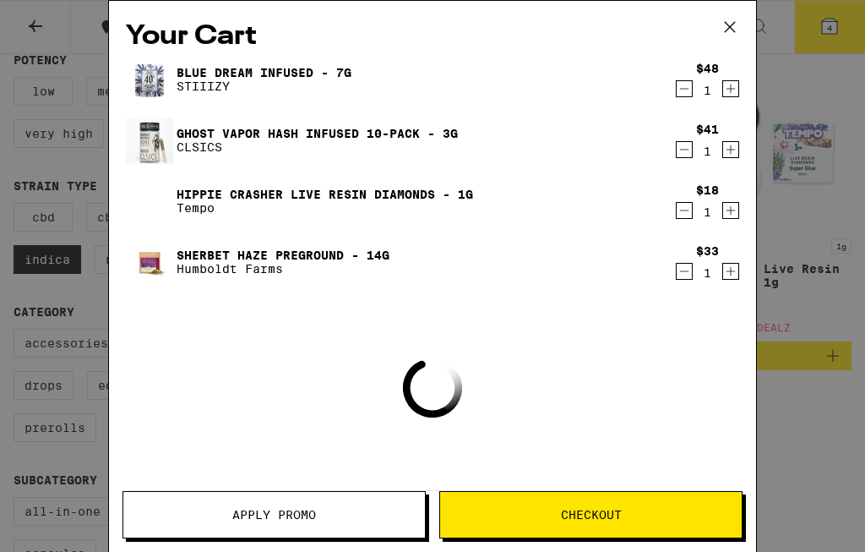
click at [549, 532] on button "Checkout" at bounding box center [590, 514] width 303 height 47
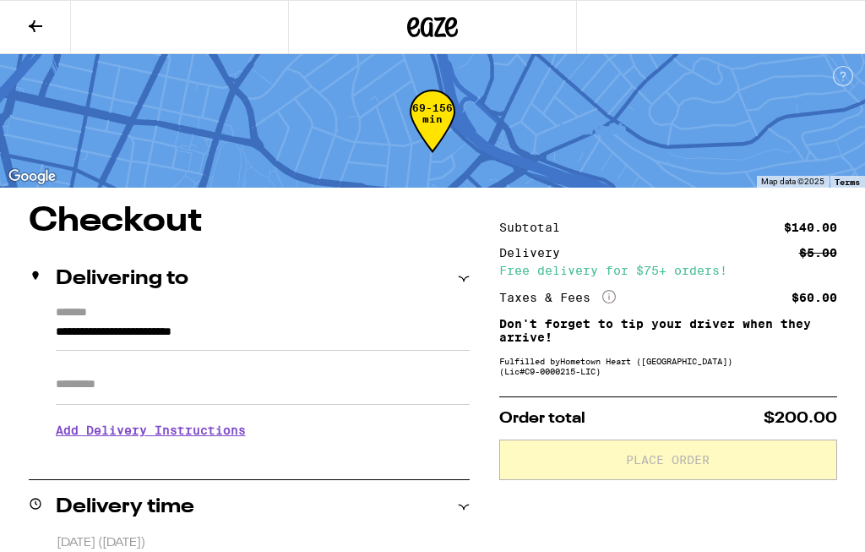
click at [33, 10] on button at bounding box center [35, 27] width 71 height 53
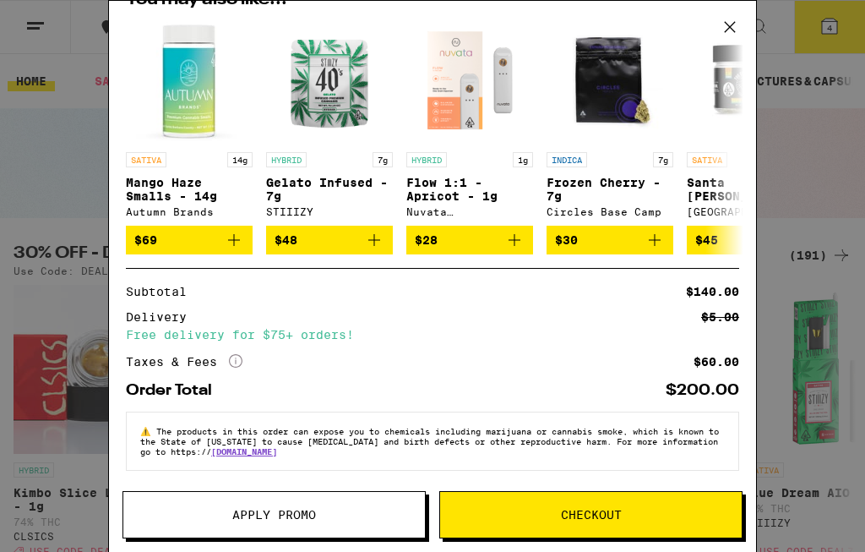
scroll to position [342, 0]
click at [300, 514] on span "Apply Promo" at bounding box center [274, 515] width 84 height 12
click at [247, 518] on span "Apply Promo" at bounding box center [274, 515] width 84 height 12
click at [248, 510] on span "Apply Promo" at bounding box center [274, 515] width 84 height 12
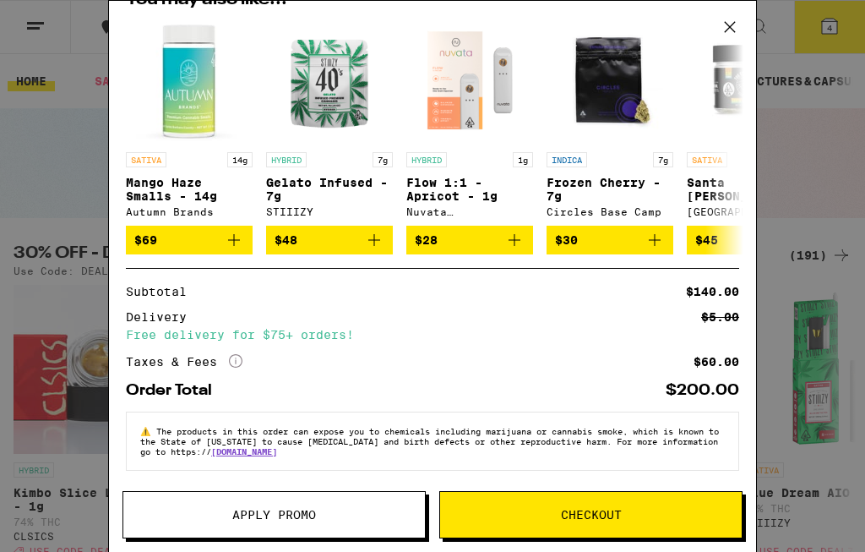
click at [247, 509] on span "Apply Promo" at bounding box center [274, 515] width 84 height 12
click at [253, 511] on span "Apply Promo" at bounding box center [274, 515] width 84 height 12
click at [260, 509] on span "Apply Promo" at bounding box center [274, 515] width 84 height 12
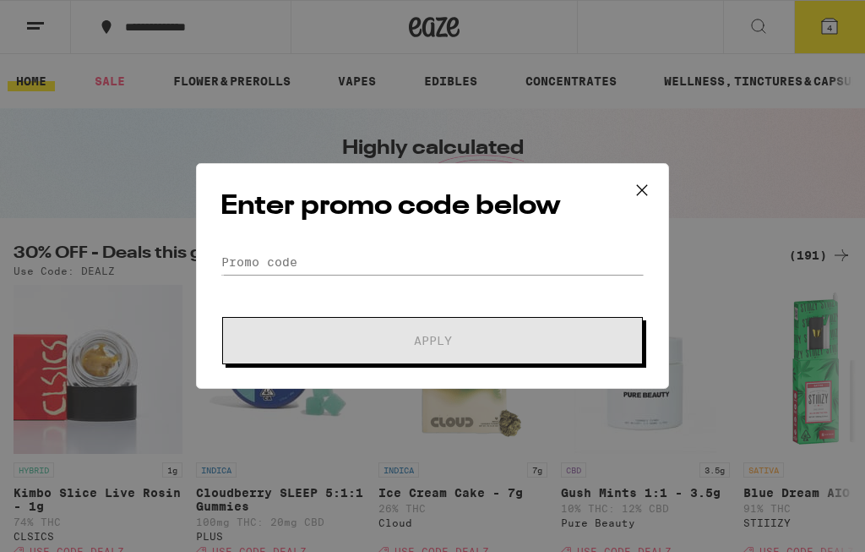
click at [728, 16] on div "Enter promo code below Promo Code Apply" at bounding box center [432, 276] width 865 height 552
click at [743, 15] on div "Enter promo code below Promo Code Apply" at bounding box center [432, 276] width 865 height 552
click at [451, 275] on input "Promo Code" at bounding box center [432, 261] width 424 height 25
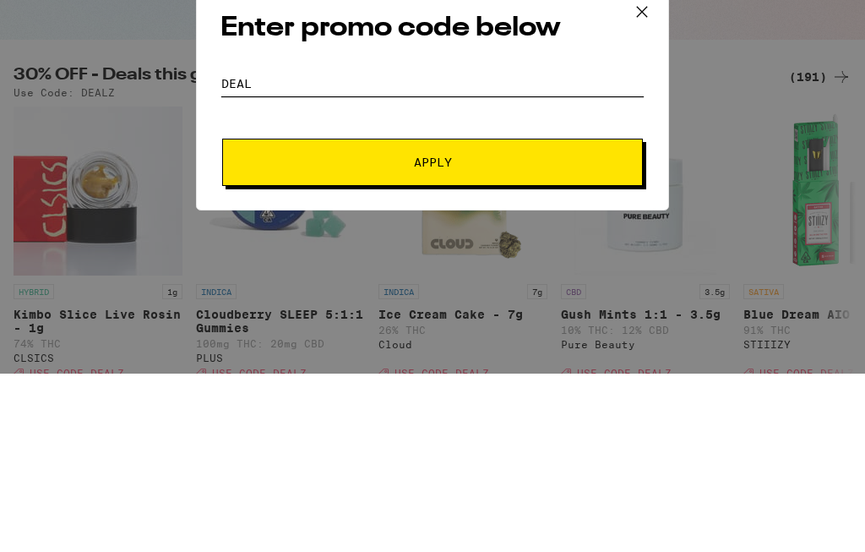
type input "Dealz"
click at [517, 317] on button "Apply" at bounding box center [432, 340] width 421 height 47
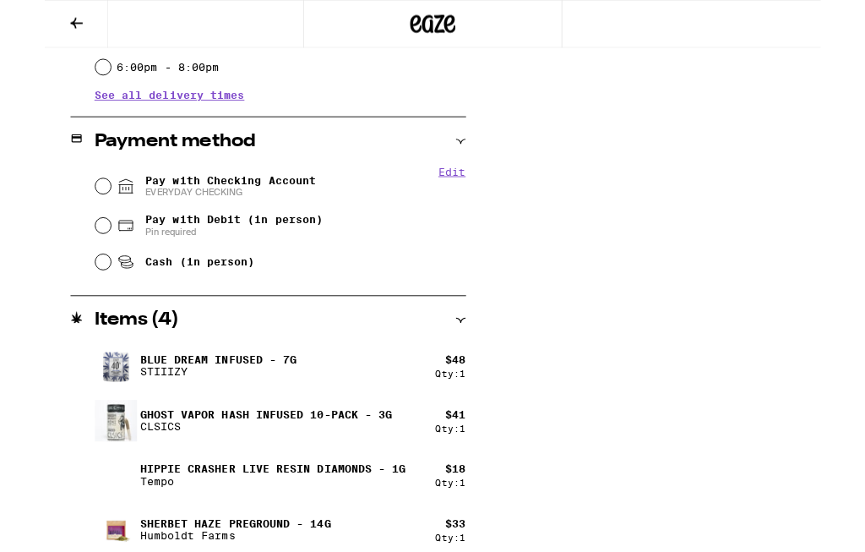
scroll to position [635, 0]
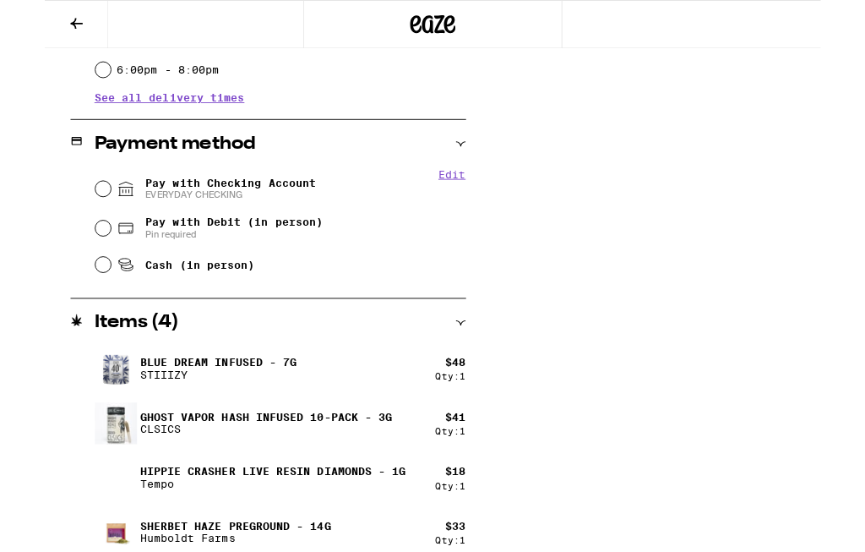
click at [61, 218] on input "Pay with Checking Account EVERYDAY CHECKING" at bounding box center [65, 210] width 17 height 17
radio input "true"
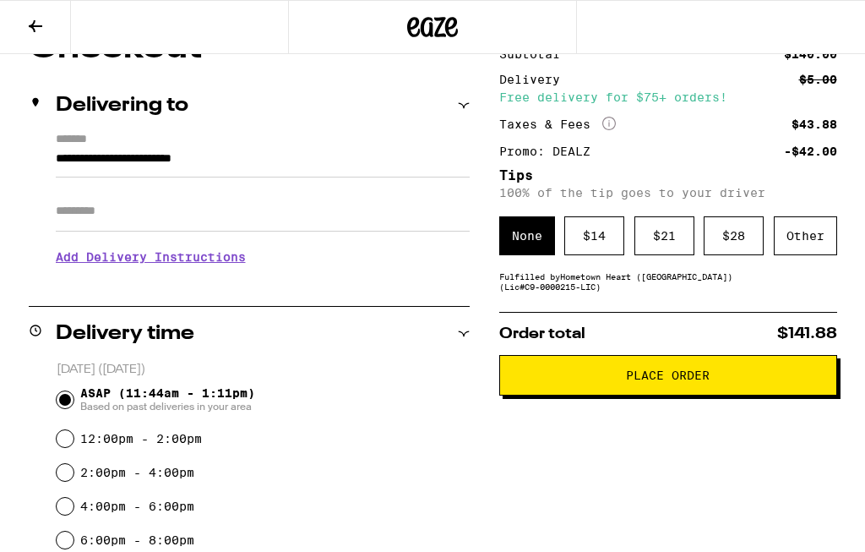
scroll to position [170, 0]
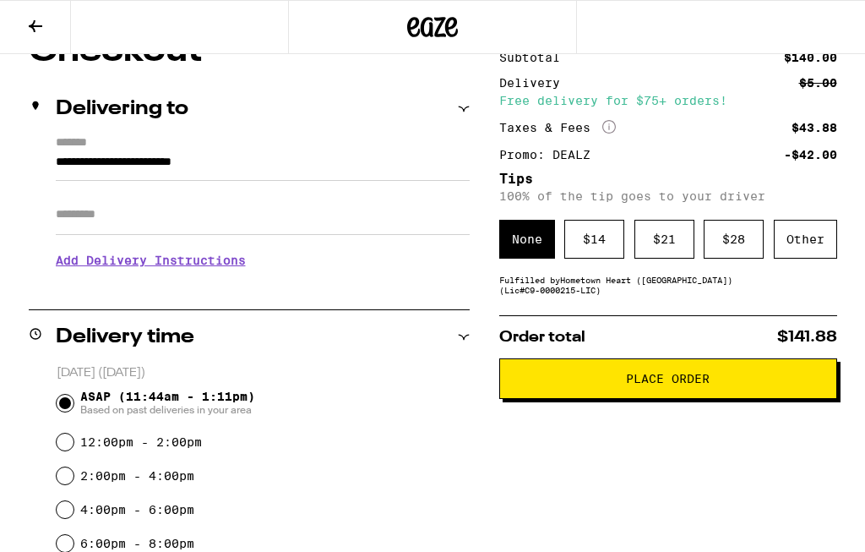
click at [800, 376] on button "Place Order" at bounding box center [668, 378] width 338 height 41
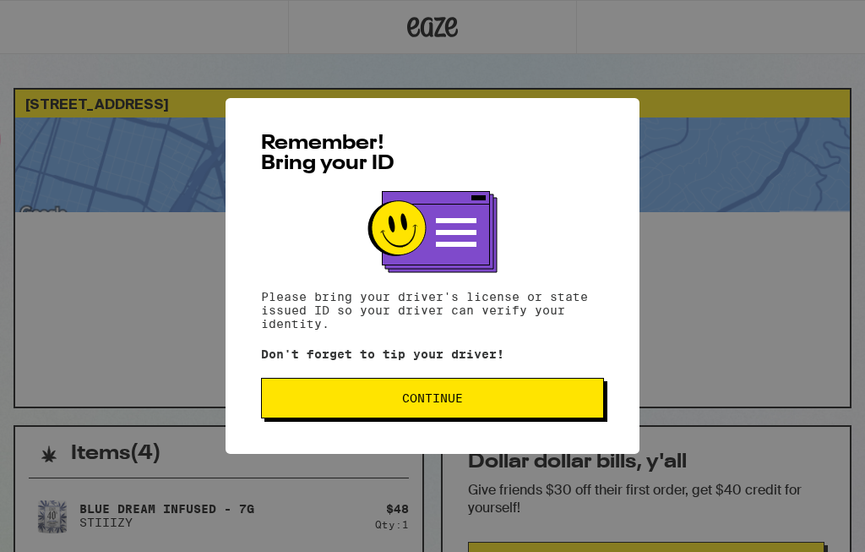
click at [536, 391] on button "Continue" at bounding box center [432, 398] width 343 height 41
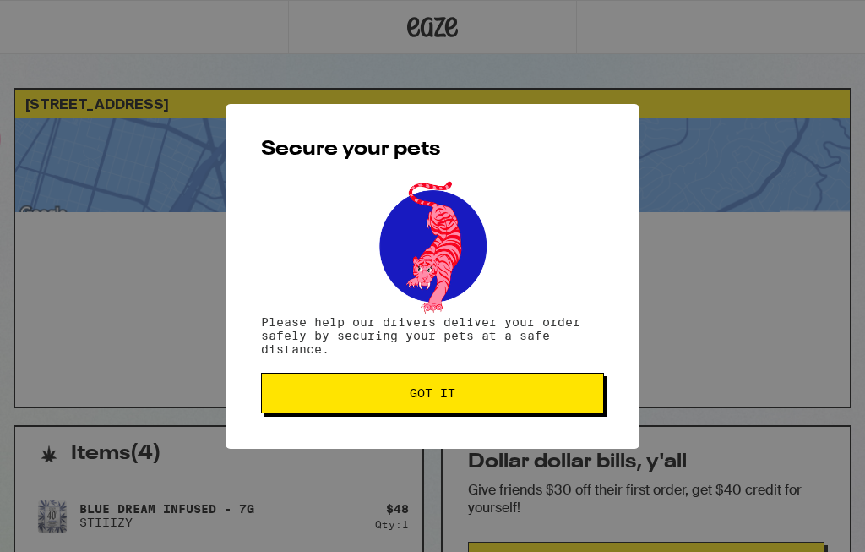
click at [525, 404] on button "Got it" at bounding box center [432, 393] width 343 height 41
